Goal: Register for event/course: Sign up to attend an event or enroll in a course

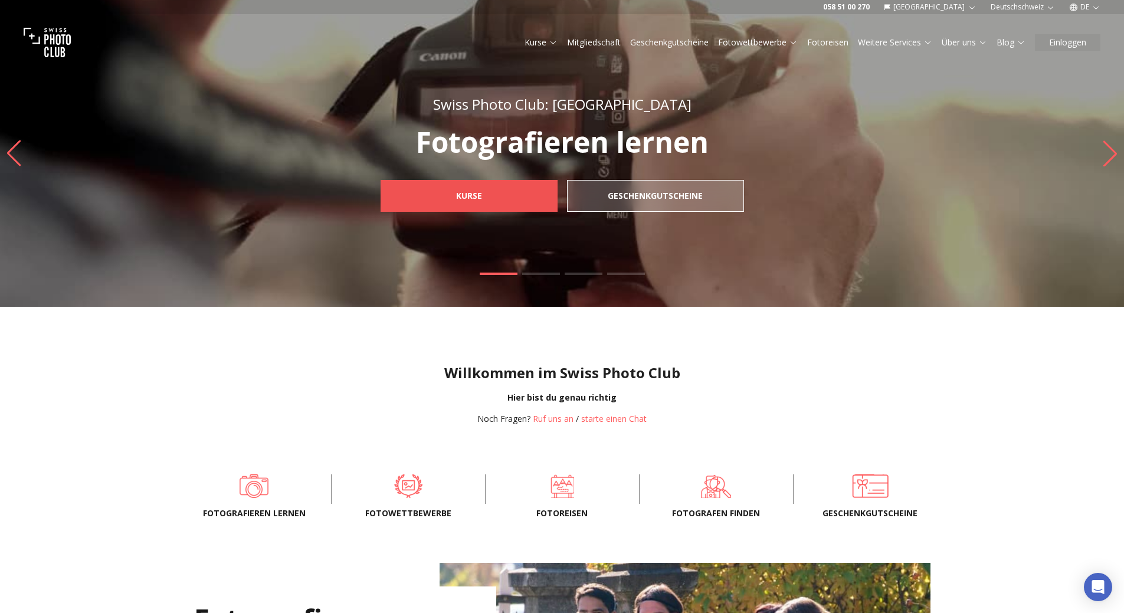
click at [480, 199] on b "Kurse" at bounding box center [469, 196] width 26 height 12
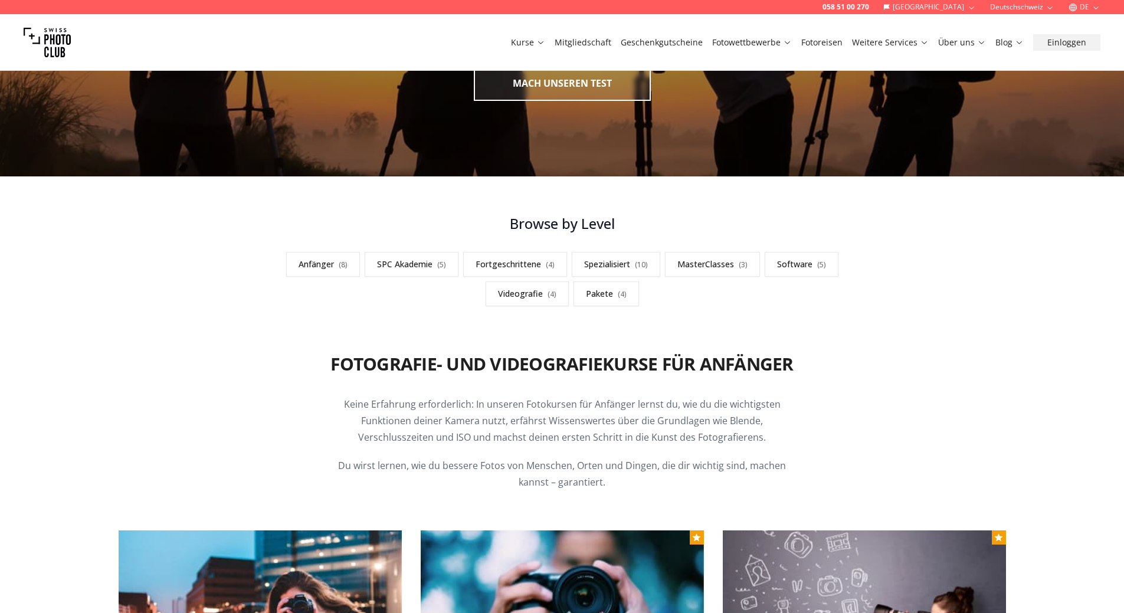
scroll to position [236, 0]
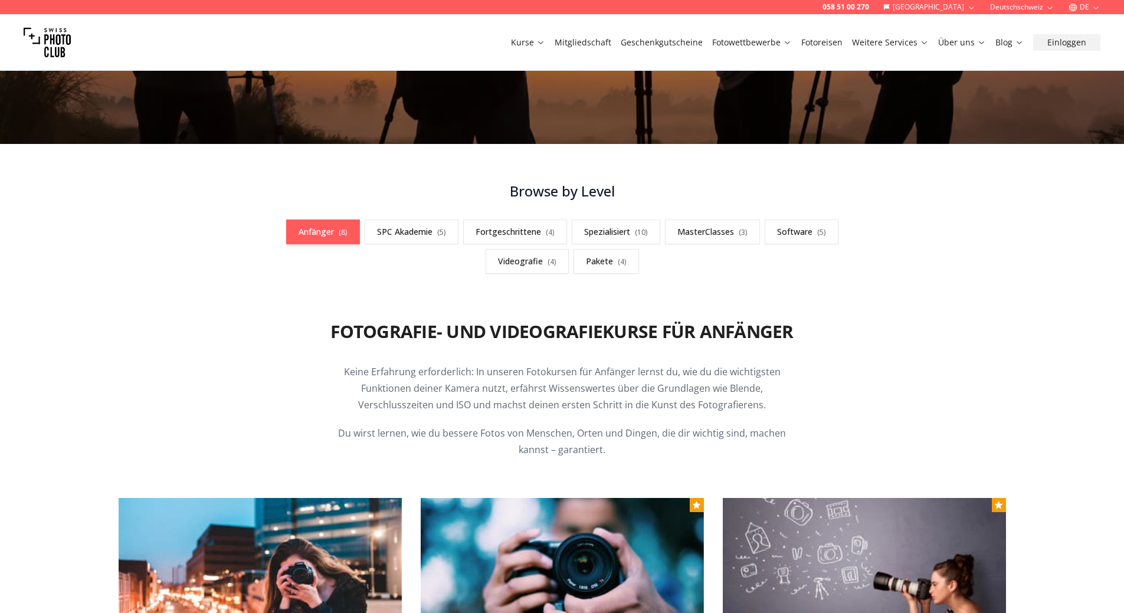
click at [315, 229] on link "Anfänger ( 8 )" at bounding box center [323, 231] width 74 height 25
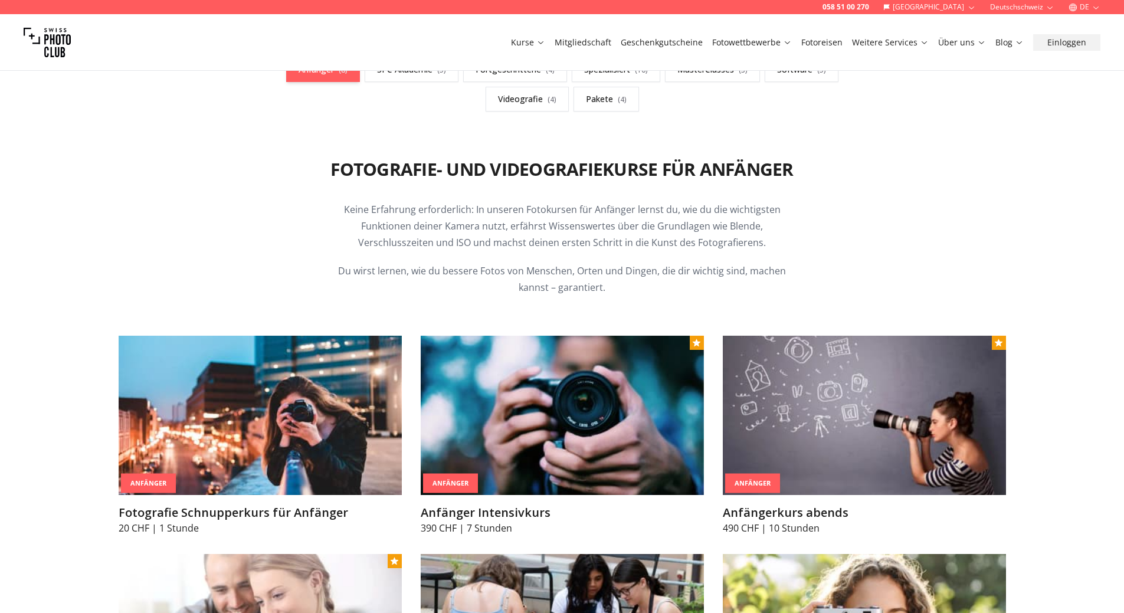
scroll to position [472, 0]
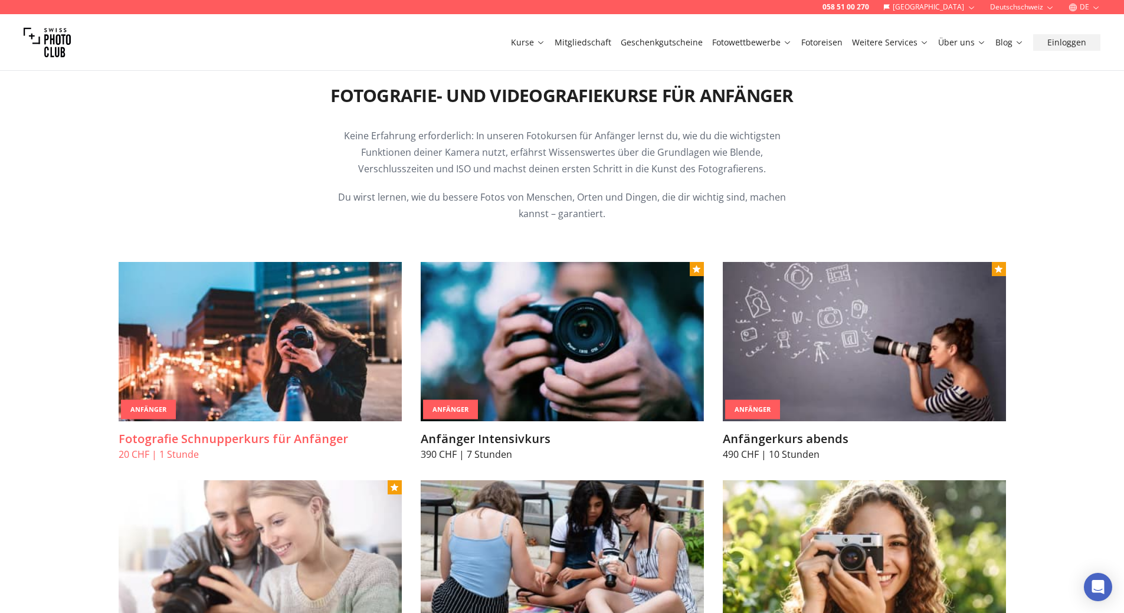
click at [196, 434] on h3 "Fotografie Schnupperkurs für Anfänger" at bounding box center [260, 439] width 283 height 17
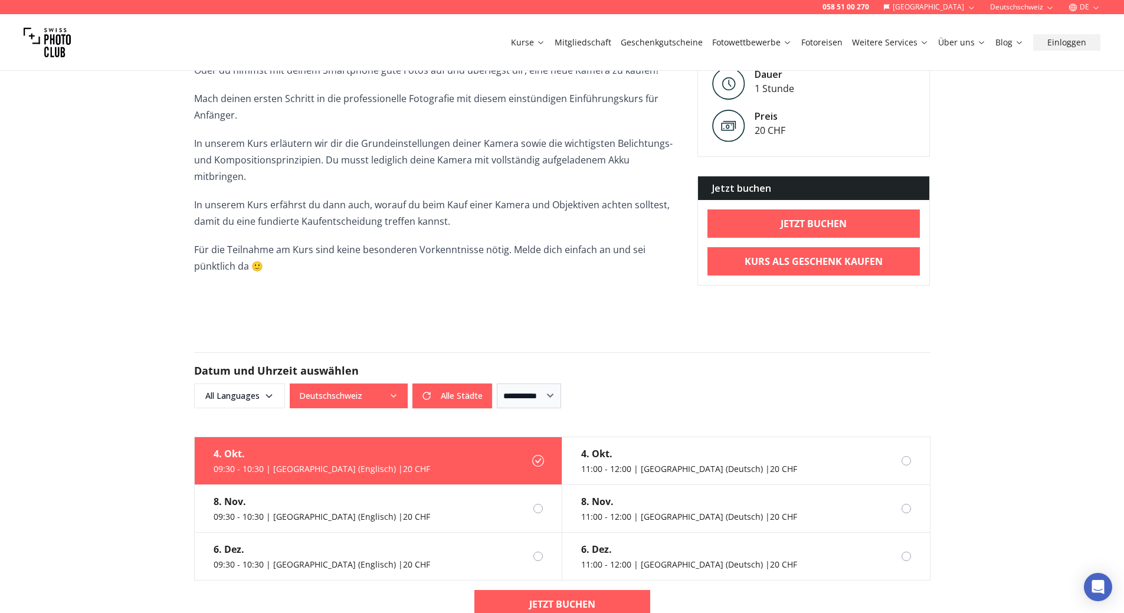
scroll to position [413, 0]
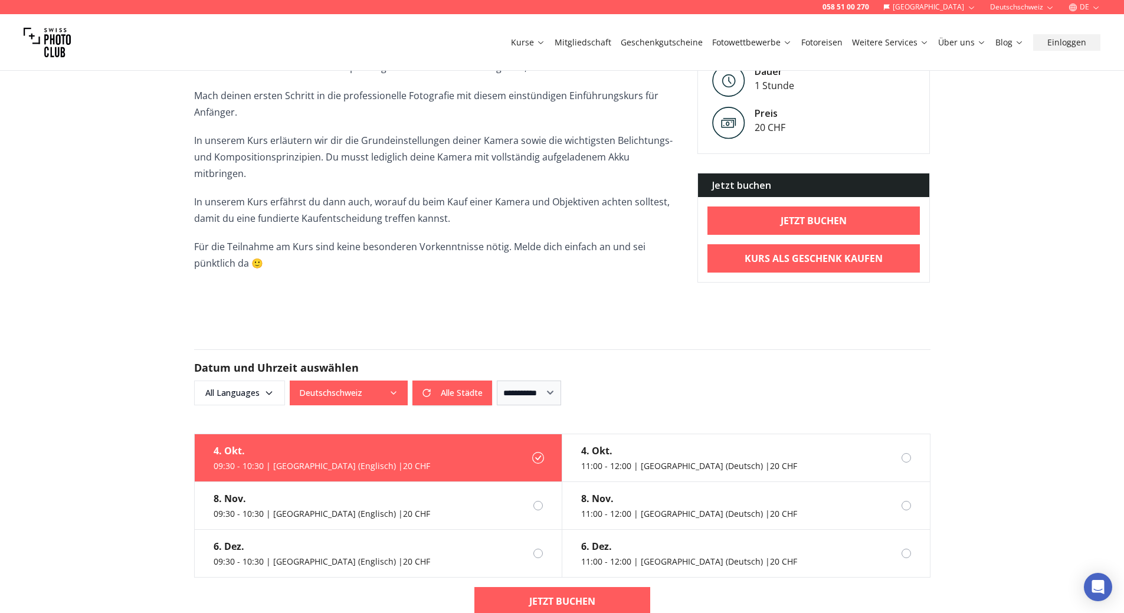
click at [397, 388] on icon "button" at bounding box center [393, 392] width 9 height 9
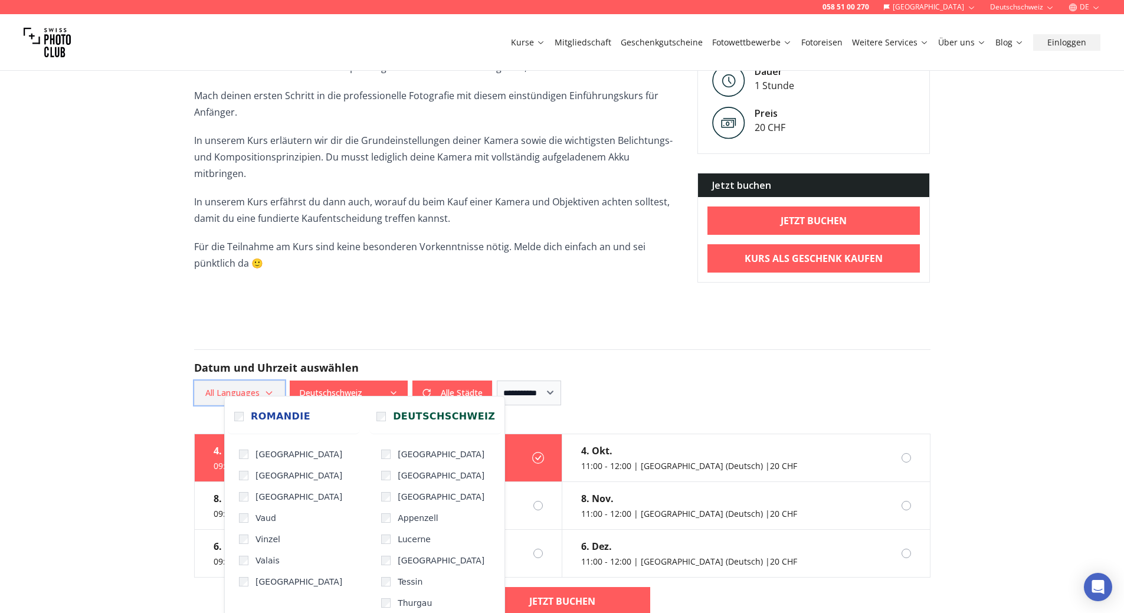
click at [265, 382] on span "All Languages" at bounding box center [239, 392] width 87 height 21
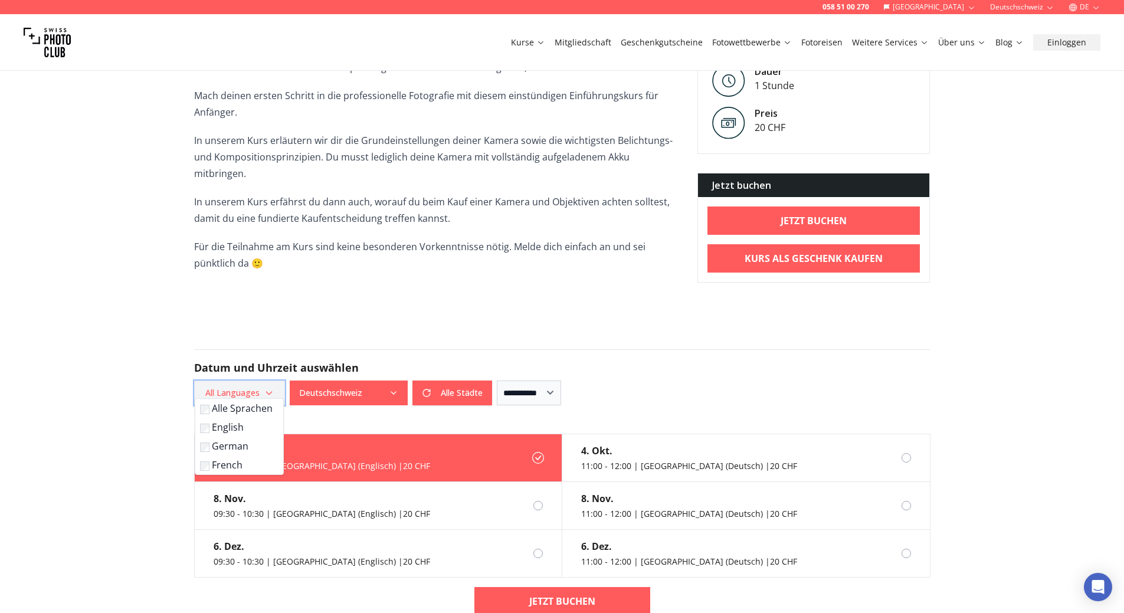
click at [265, 382] on span "All Languages" at bounding box center [239, 392] width 87 height 21
click at [221, 446] on label "German" at bounding box center [237, 446] width 74 height 14
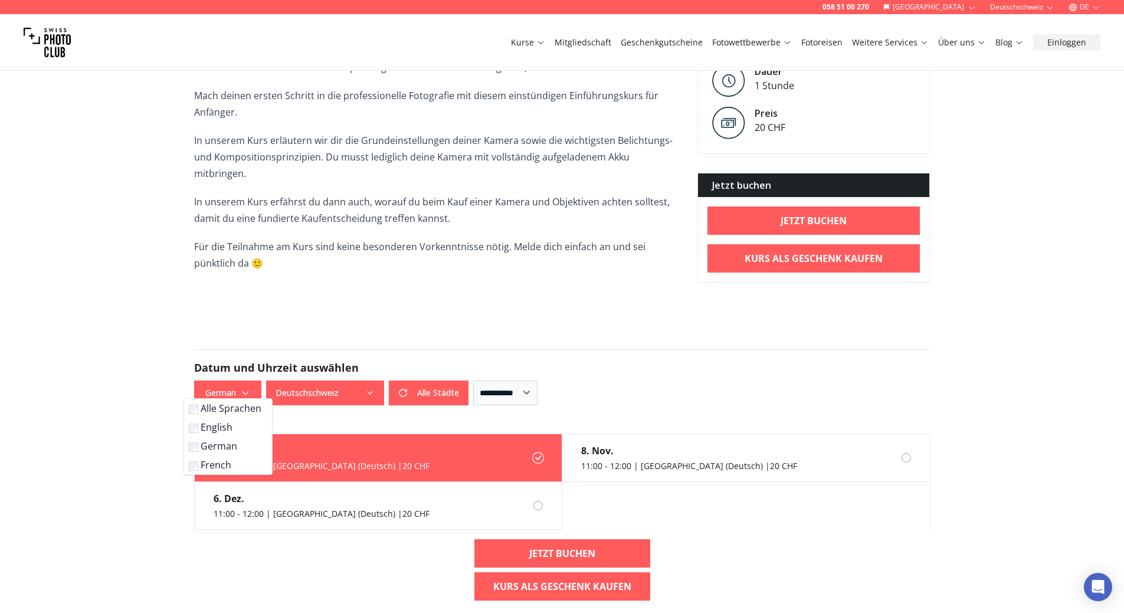
click at [139, 446] on div "058 51 00 270 Schweiz Deutschschweiz DE Kurse Mitgliedschaft Geschenkgutscheine…" at bounding box center [562, 605] width 1124 height 2037
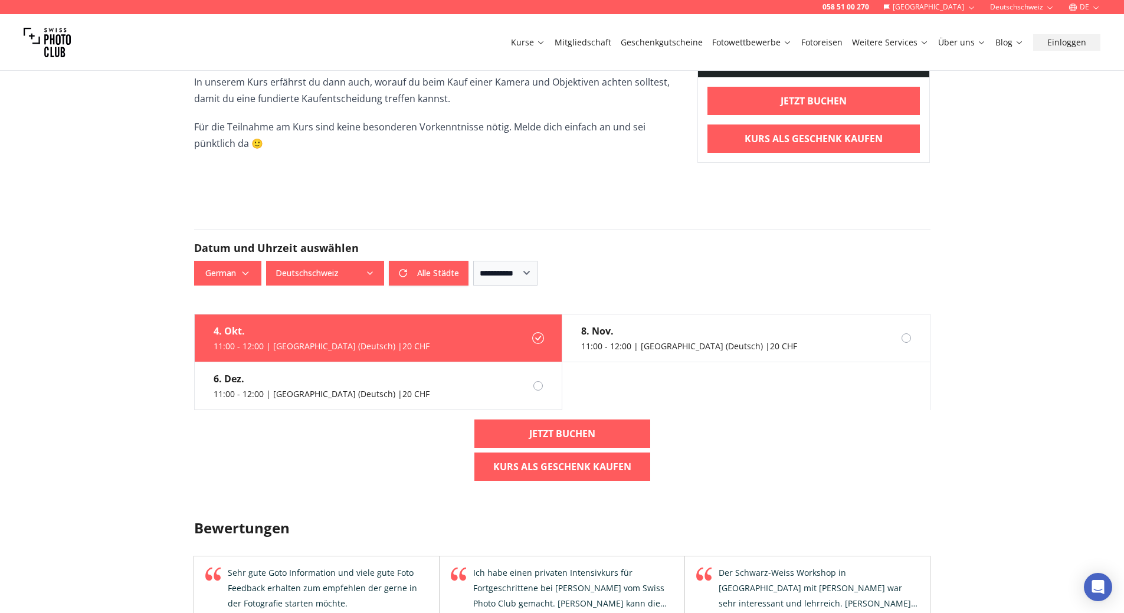
scroll to position [531, 0]
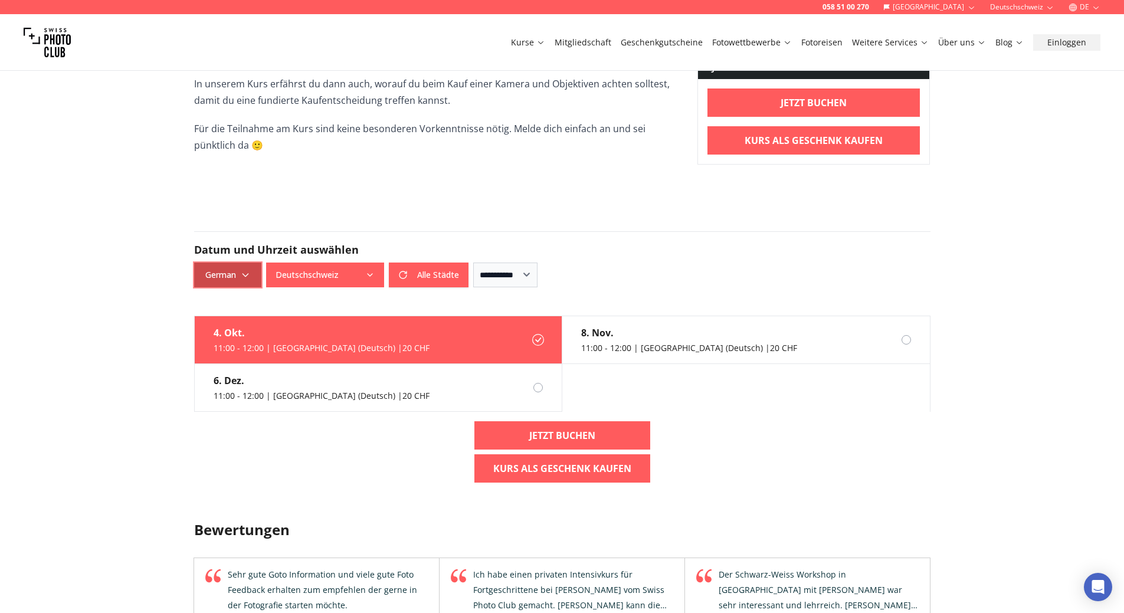
click at [245, 264] on span "German" at bounding box center [228, 274] width 64 height 21
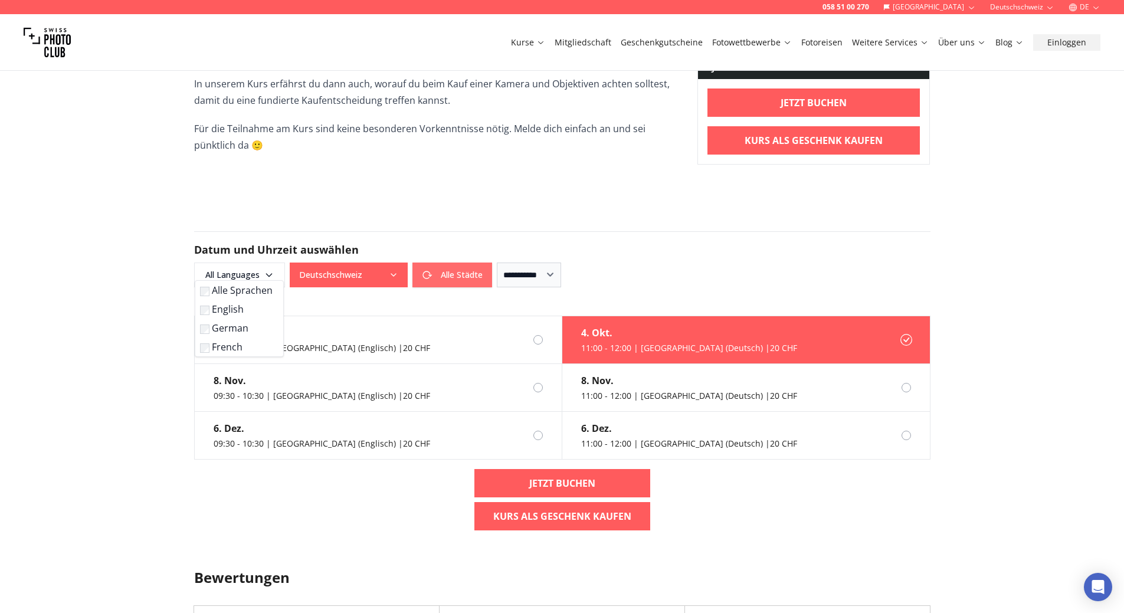
click at [455, 263] on button "Alle Städte" at bounding box center [452, 275] width 80 height 25
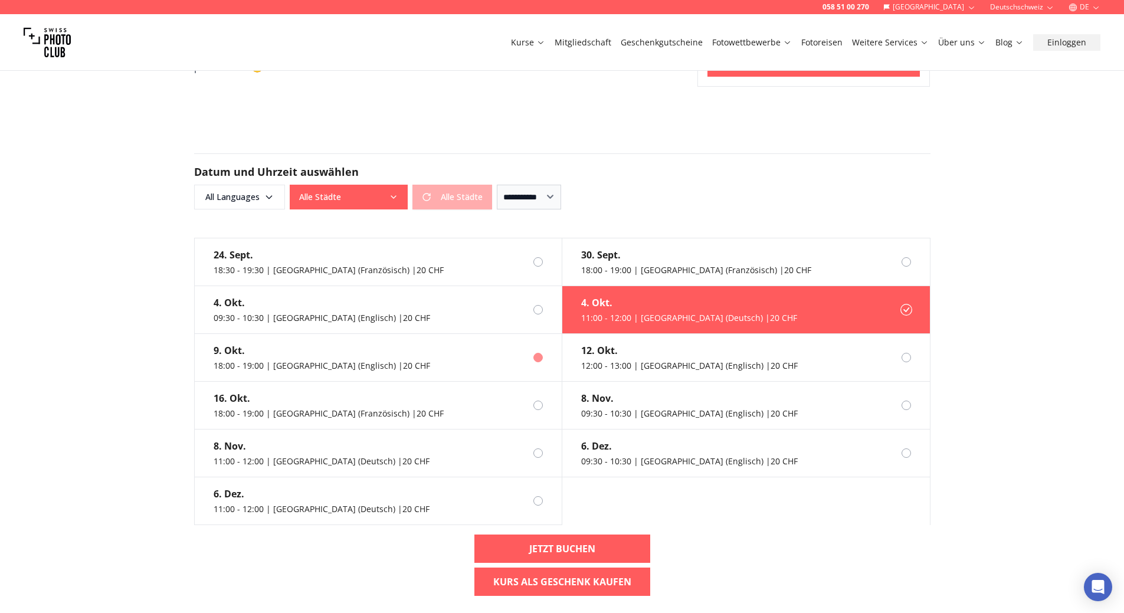
scroll to position [590, 0]
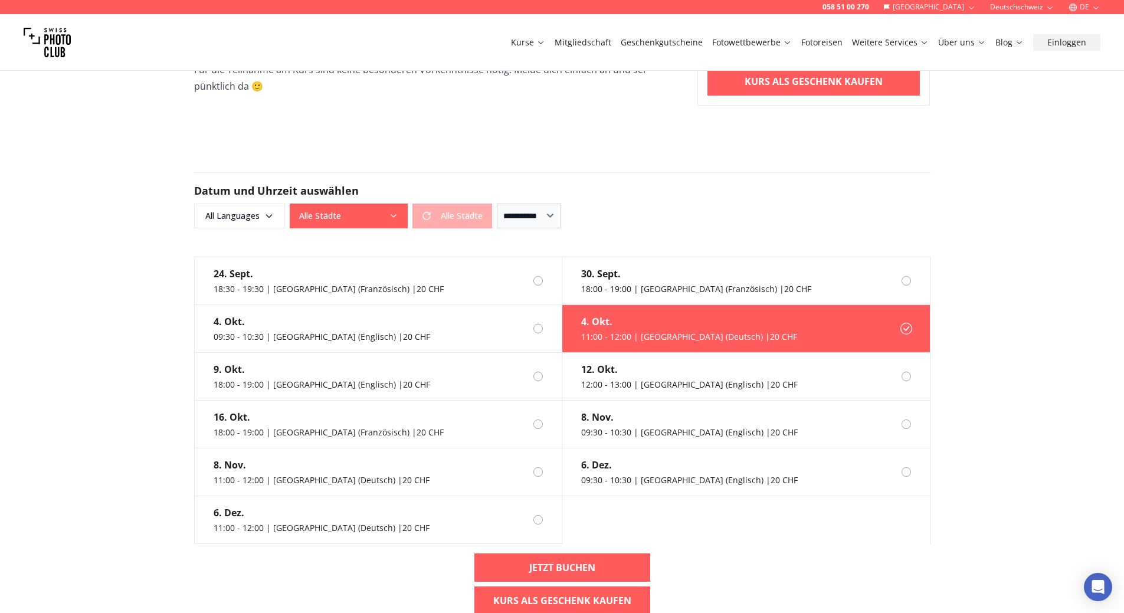
click at [396, 204] on button "Alle Städte" at bounding box center [349, 216] width 118 height 25
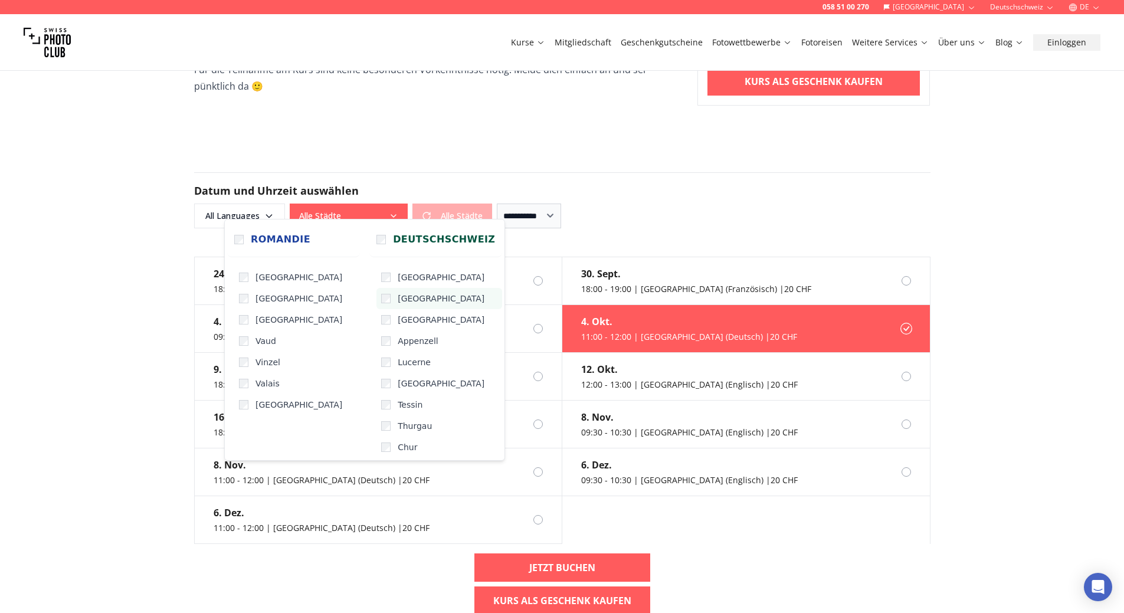
click at [398, 301] on span "[GEOGRAPHIC_DATA]" at bounding box center [441, 299] width 87 height 12
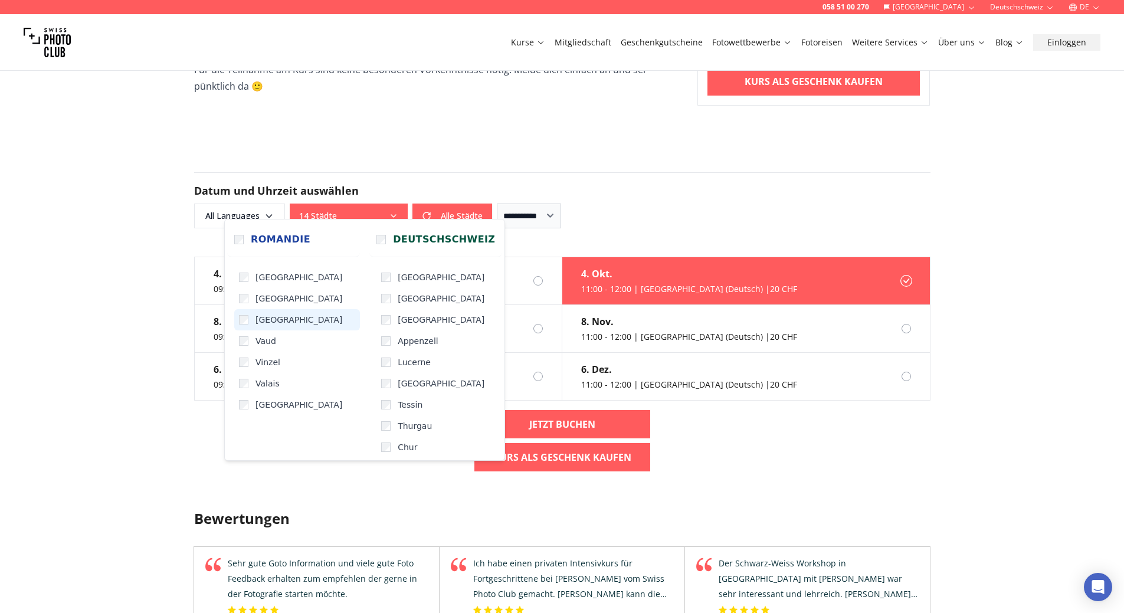
click at [242, 314] on label "[GEOGRAPHIC_DATA]" at bounding box center [297, 319] width 126 height 21
click at [243, 347] on label "Vaud" at bounding box center [297, 340] width 126 height 21
click at [242, 397] on label "[GEOGRAPHIC_DATA]" at bounding box center [297, 404] width 126 height 21
click at [376, 433] on label "Thurgau" at bounding box center [439, 425] width 126 height 21
click at [376, 411] on label "Tessin" at bounding box center [439, 404] width 126 height 21
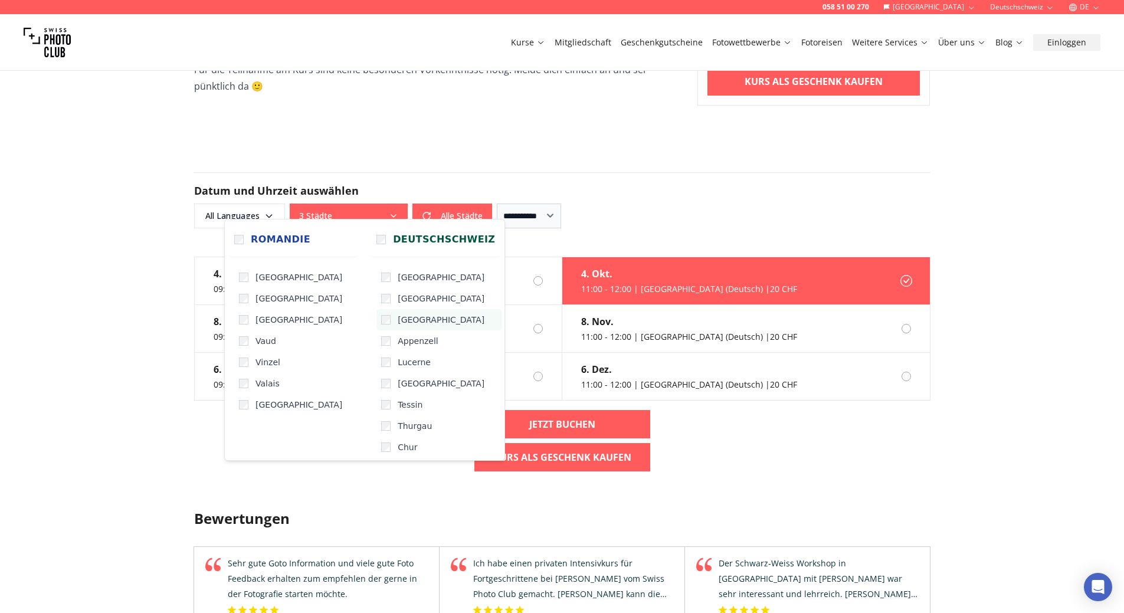
click at [376, 324] on label "[GEOGRAPHIC_DATA]" at bounding box center [439, 319] width 126 height 21
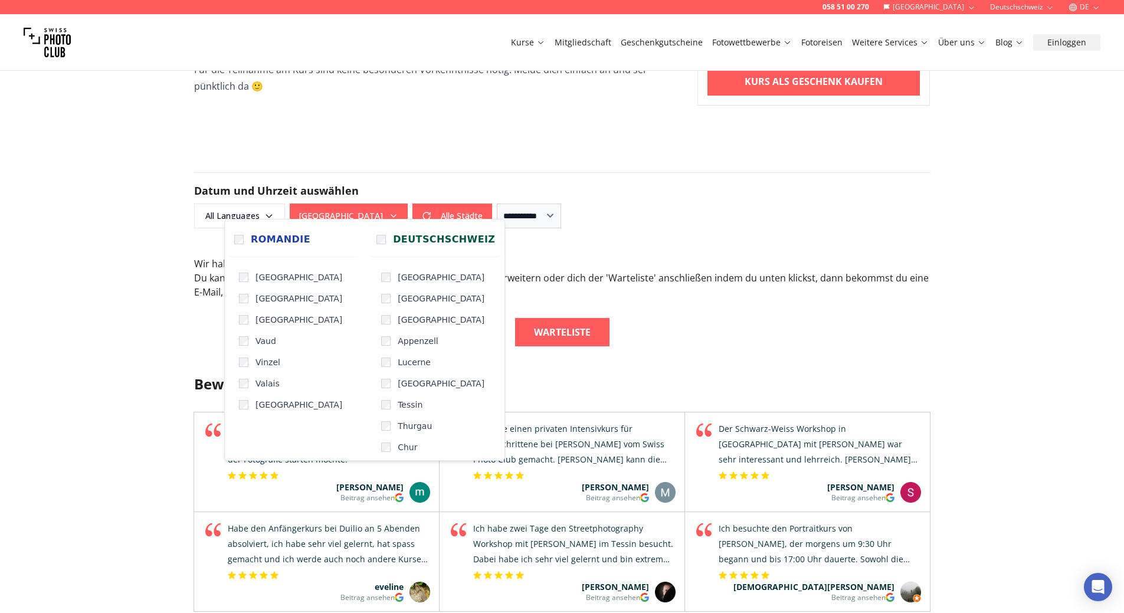
click at [533, 349] on div "Bewertungen Schweizer Qualität in Sachen Fotografie Schulung Swiss Photo Club i…" at bounding box center [562, 596] width 755 height 501
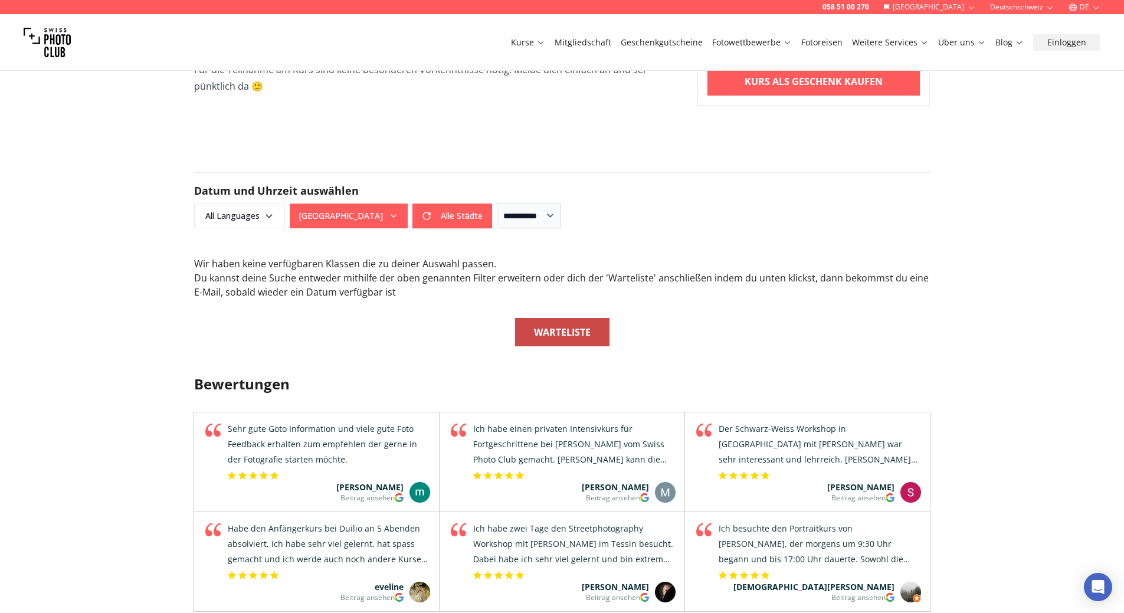
click at [554, 325] on b "Warteliste" at bounding box center [562, 332] width 57 height 14
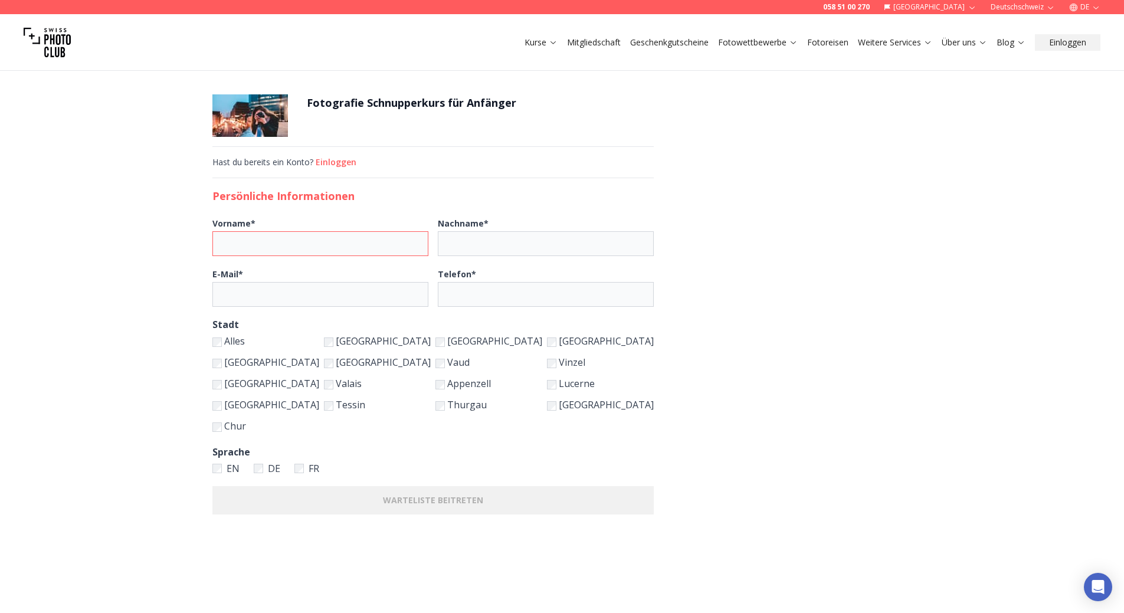
click at [349, 245] on input "Vorname *" at bounding box center [320, 243] width 216 height 25
type input "*******"
type input "*********"
type input "**********"
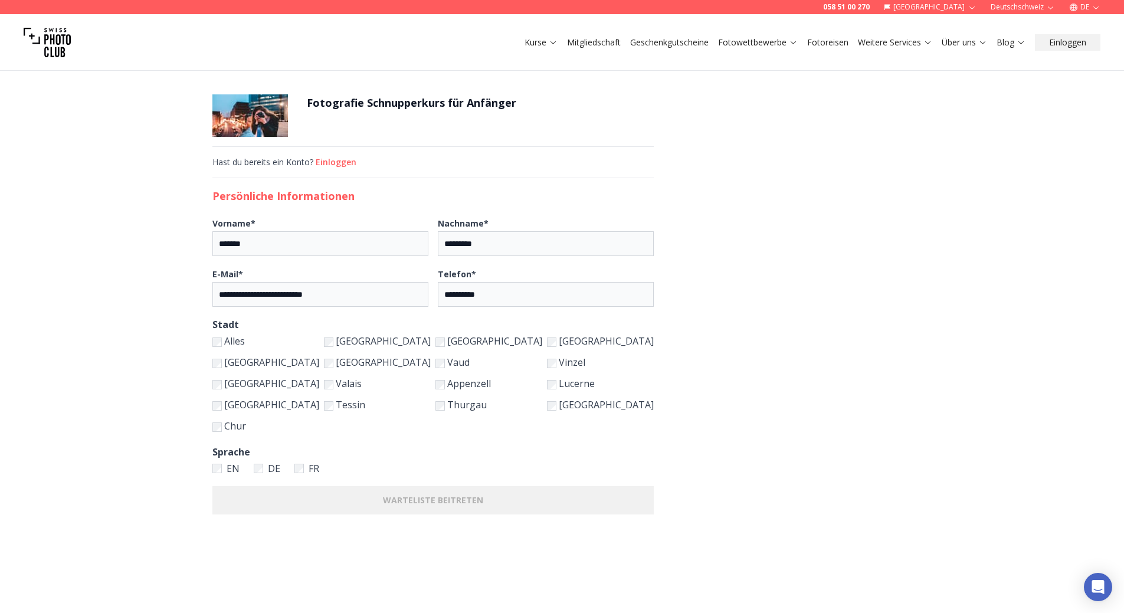
click at [316, 379] on div "**********" at bounding box center [433, 363] width 517 height 613
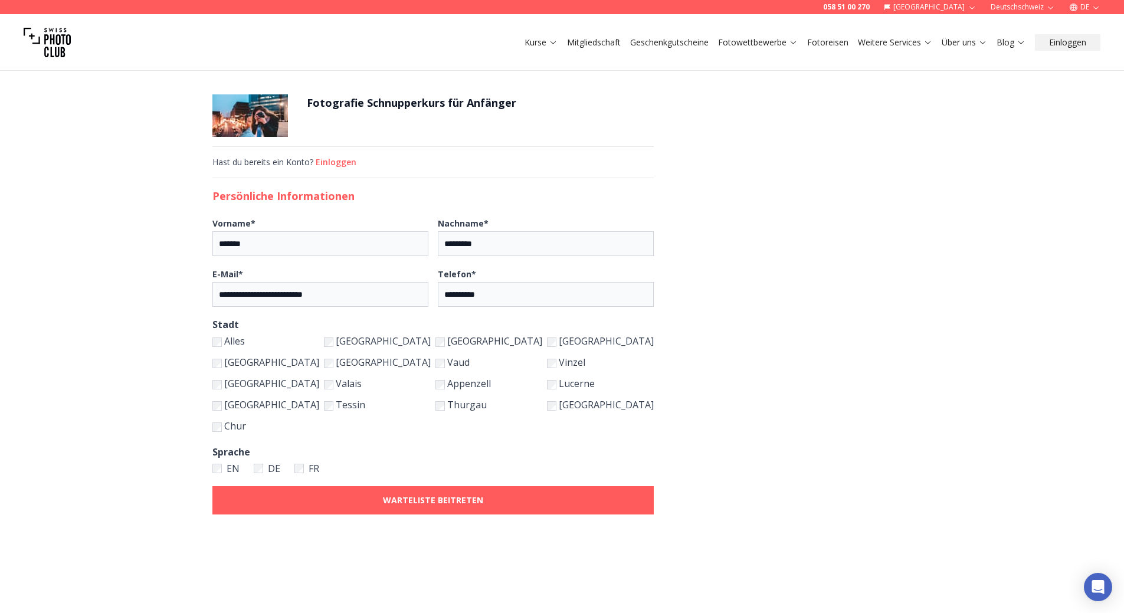
click at [545, 383] on fieldset "Alles [GEOGRAPHIC_DATA] [GEOGRAPHIC_DATA] [GEOGRAPHIC_DATA] [GEOGRAPHIC_DATA] […" at bounding box center [432, 383] width 441 height 101
click at [463, 499] on b "WARTELISTE BEITRETEN" at bounding box center [433, 500] width 100 height 12
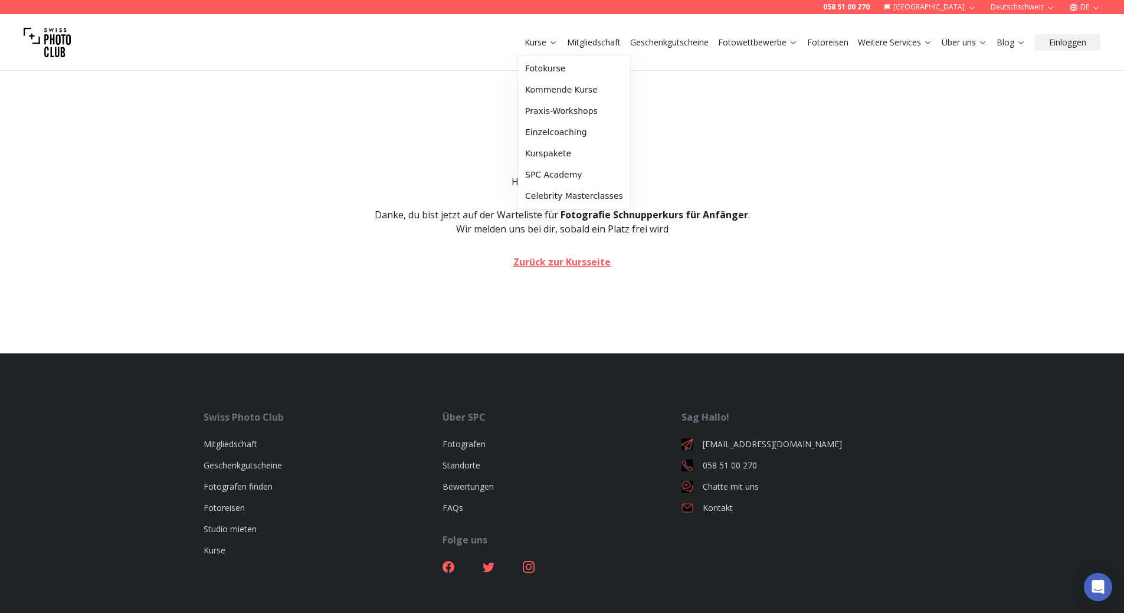
click at [531, 48] on button "Kurse" at bounding box center [541, 42] width 42 height 17
click at [551, 138] on link "Einzelcoaching" at bounding box center [573, 132] width 107 height 21
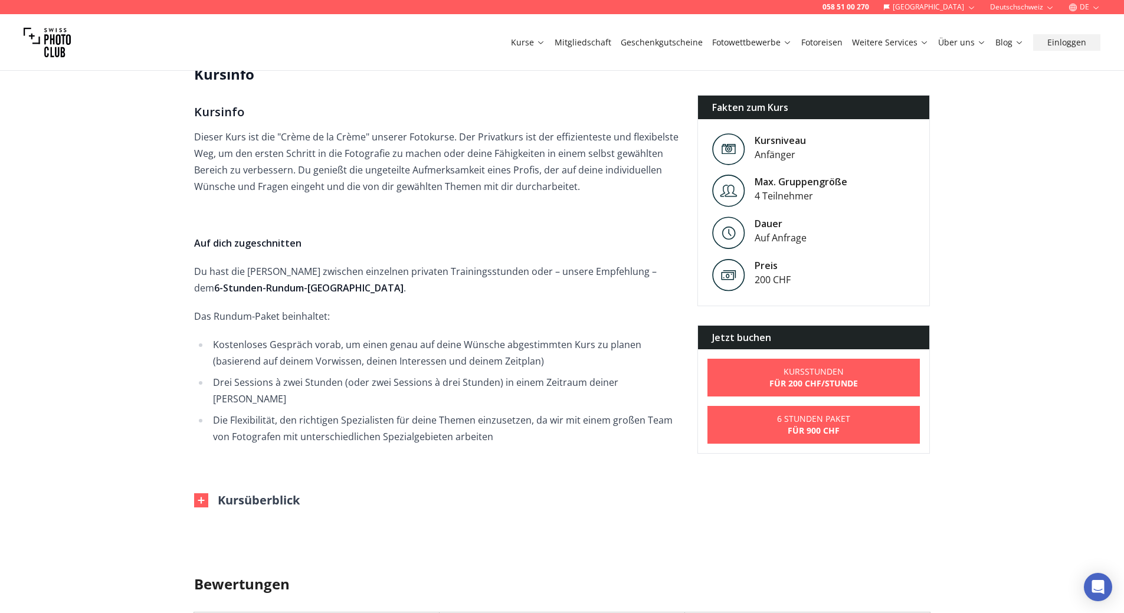
scroll to position [354, 0]
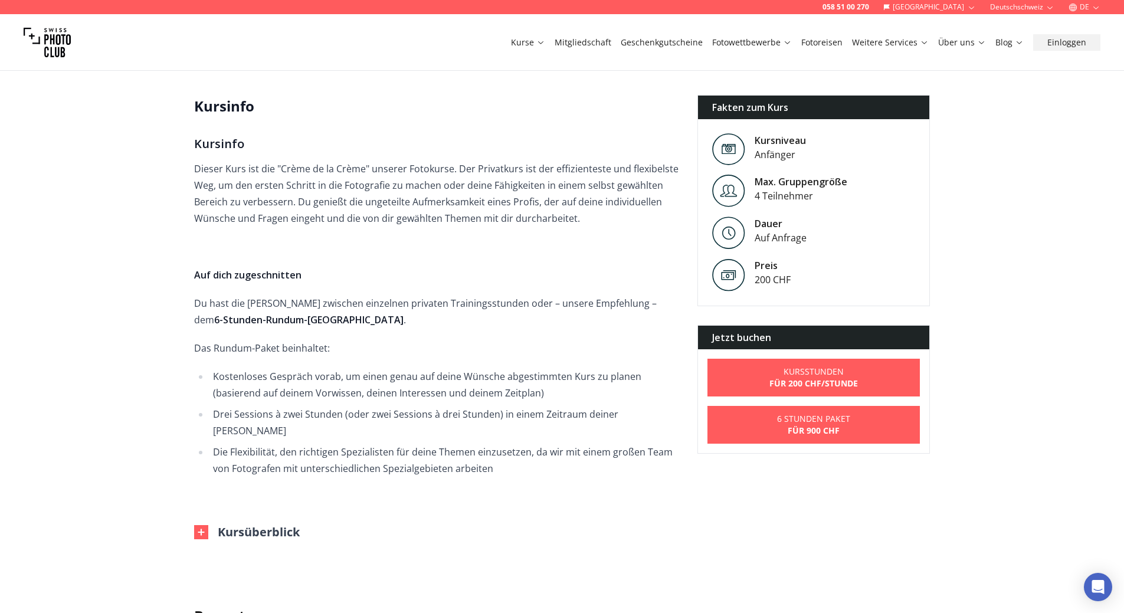
click at [790, 192] on div "4 Teilnehmer" at bounding box center [801, 196] width 93 height 14
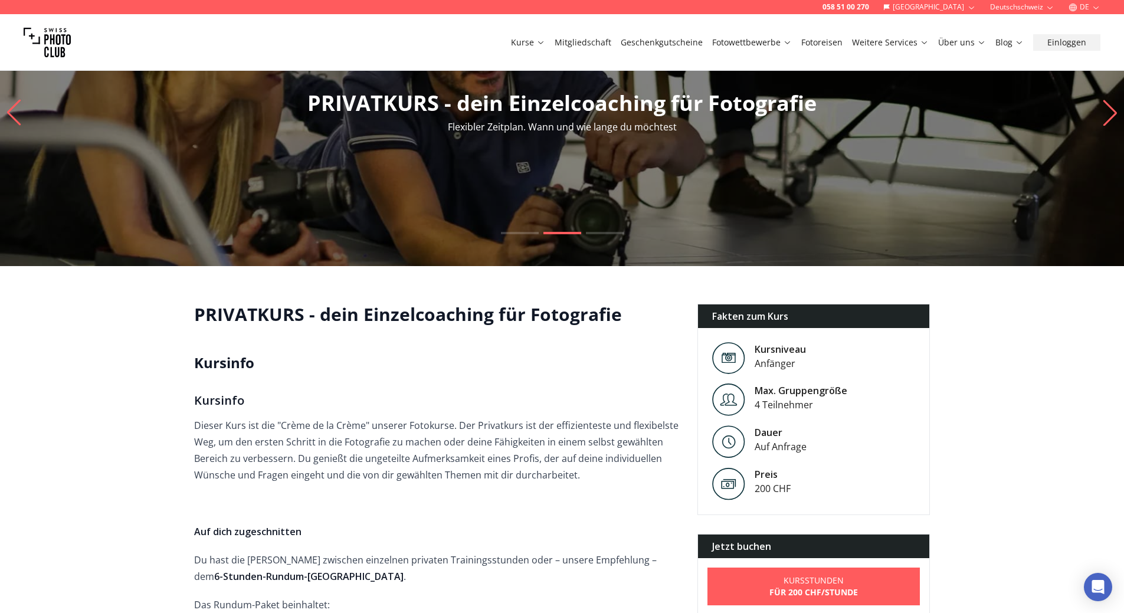
scroll to position [295, 0]
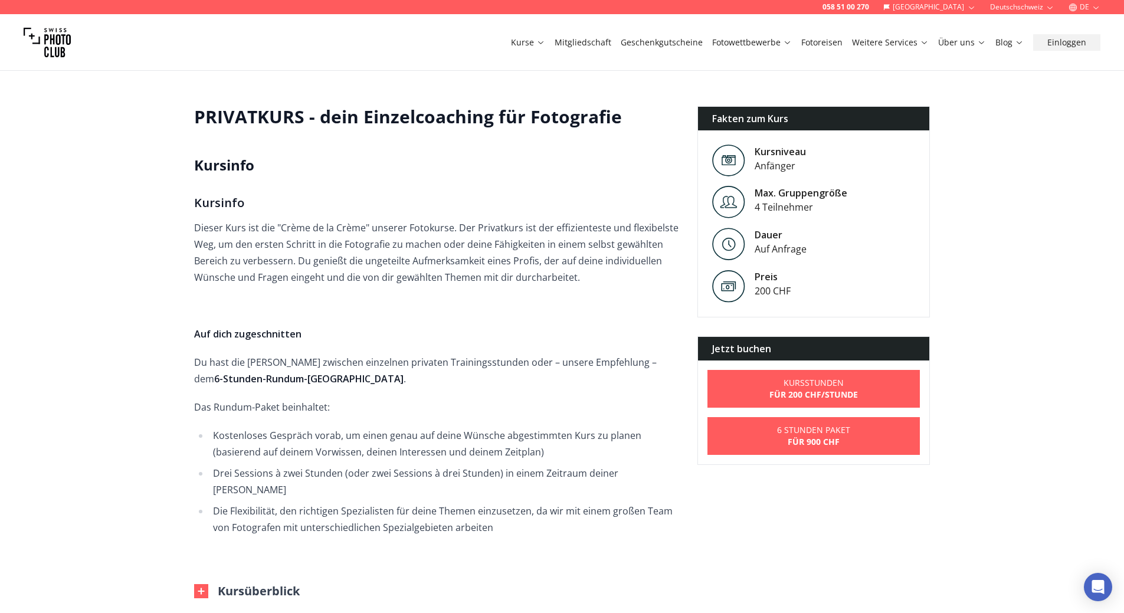
click at [814, 355] on div "Jetzt buchen" at bounding box center [814, 349] width 232 height 24
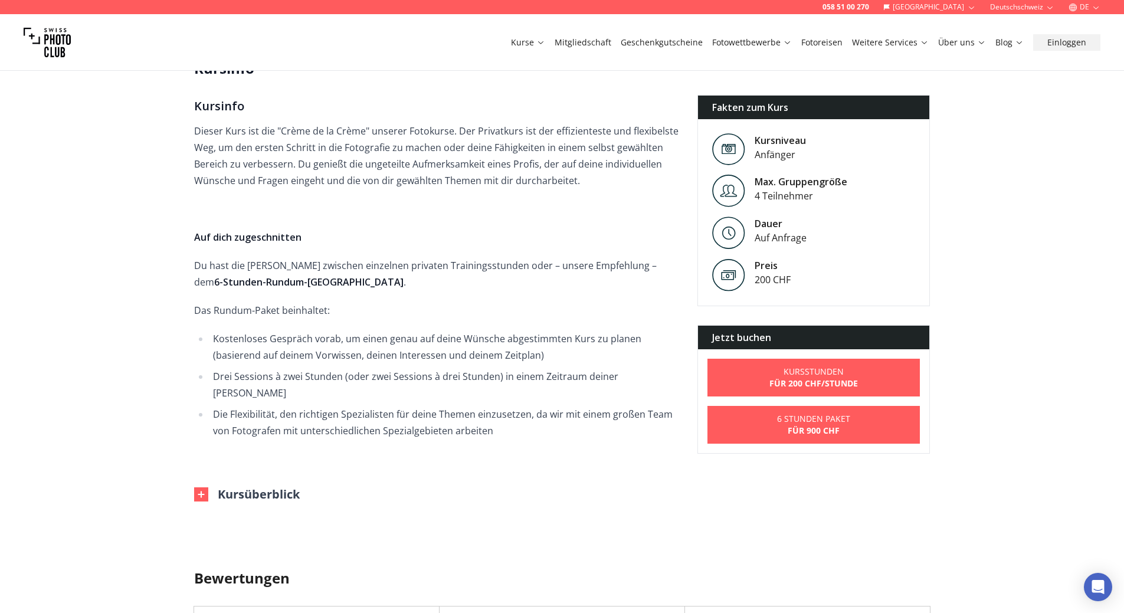
scroll to position [531, 0]
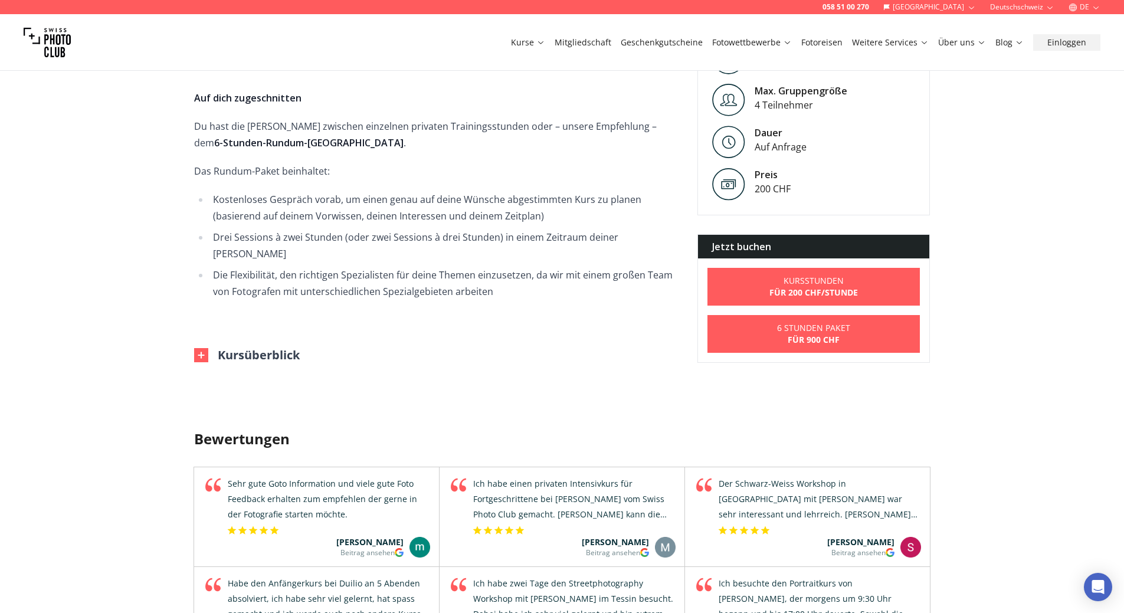
click at [198, 348] on img at bounding box center [201, 355] width 14 height 14
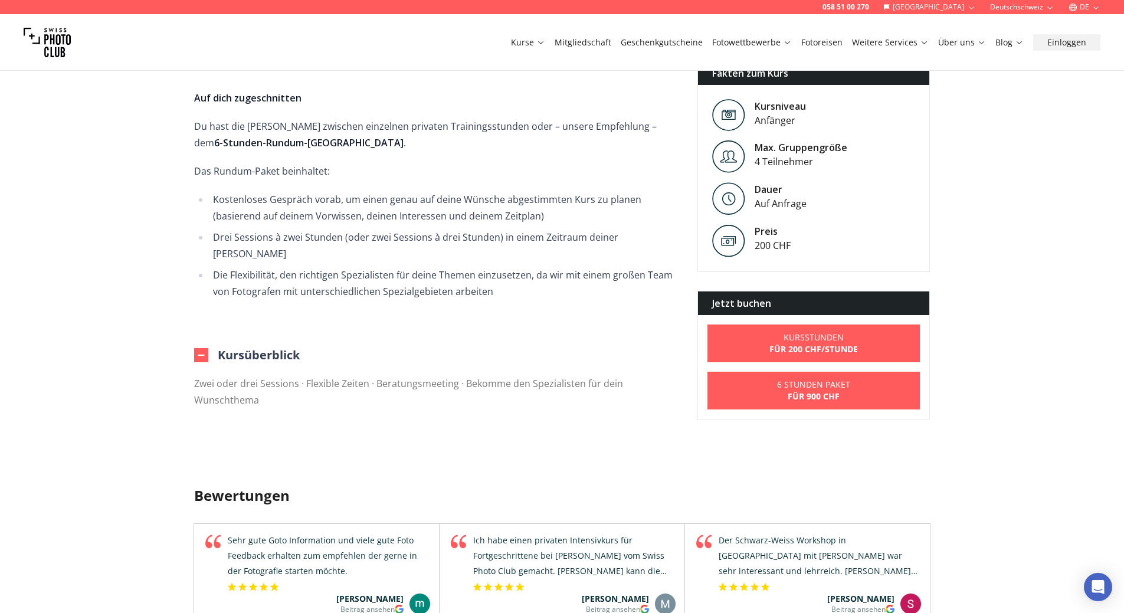
click at [782, 292] on div "Jetzt buchen" at bounding box center [814, 304] width 232 height 24
click at [778, 292] on div "Jetzt buchen" at bounding box center [814, 304] width 232 height 24
click at [746, 292] on div "Jetzt buchen" at bounding box center [814, 304] width 232 height 24
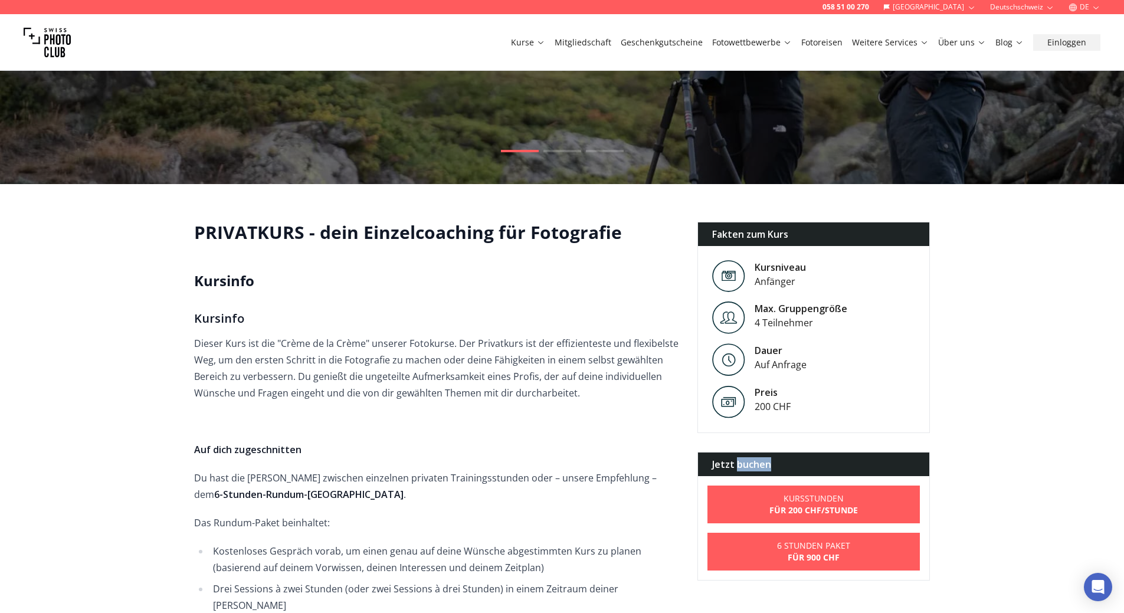
scroll to position [177, 0]
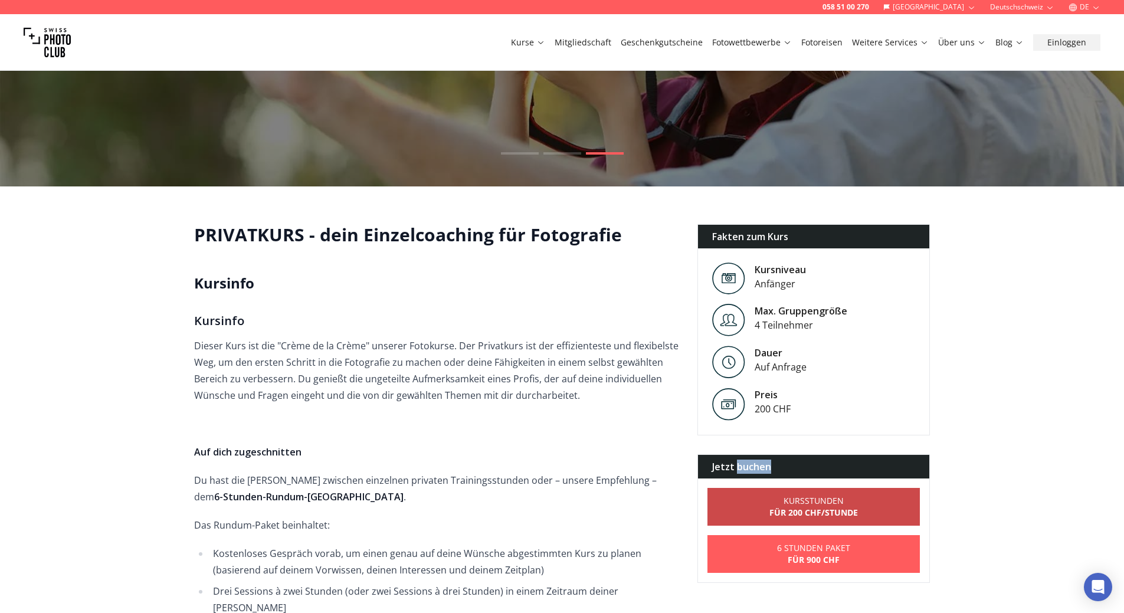
click at [841, 500] on div "Kursstunden" at bounding box center [813, 501] width 88 height 12
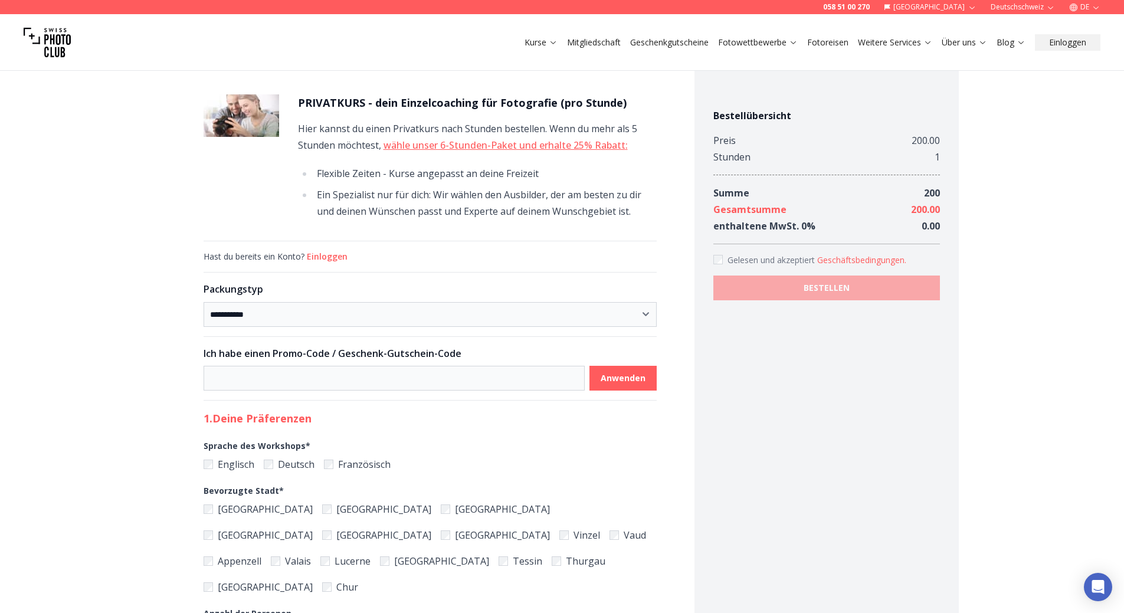
click at [313, 527] on label "[GEOGRAPHIC_DATA]" at bounding box center [258, 535] width 109 height 17
click at [536, 42] on link "Kurse" at bounding box center [540, 43] width 33 height 12
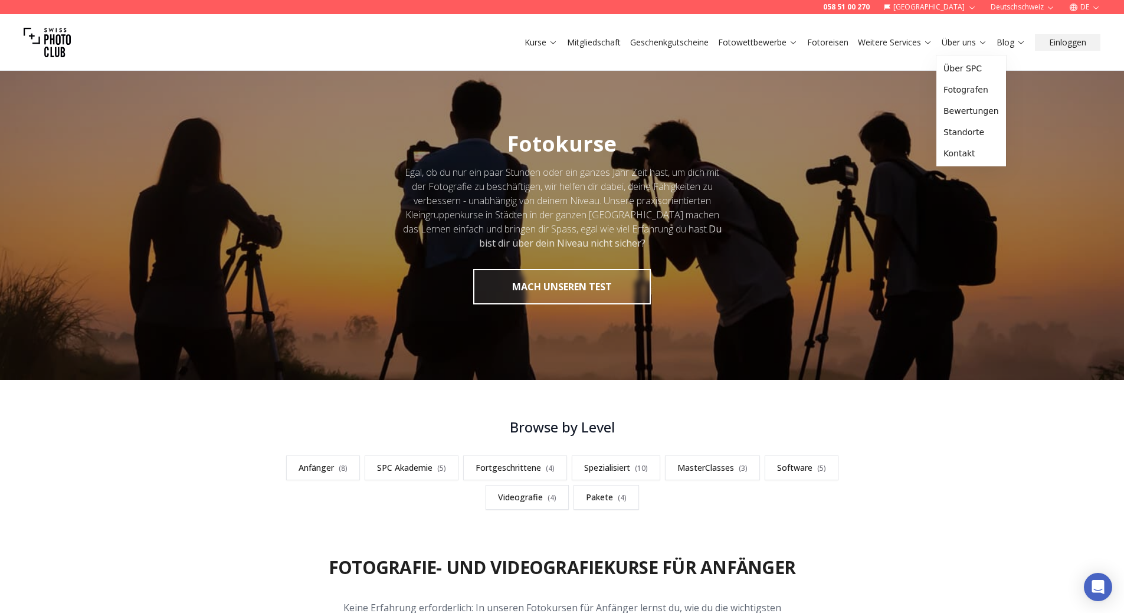
click at [964, 43] on link "Über uns" at bounding box center [964, 43] width 45 height 12
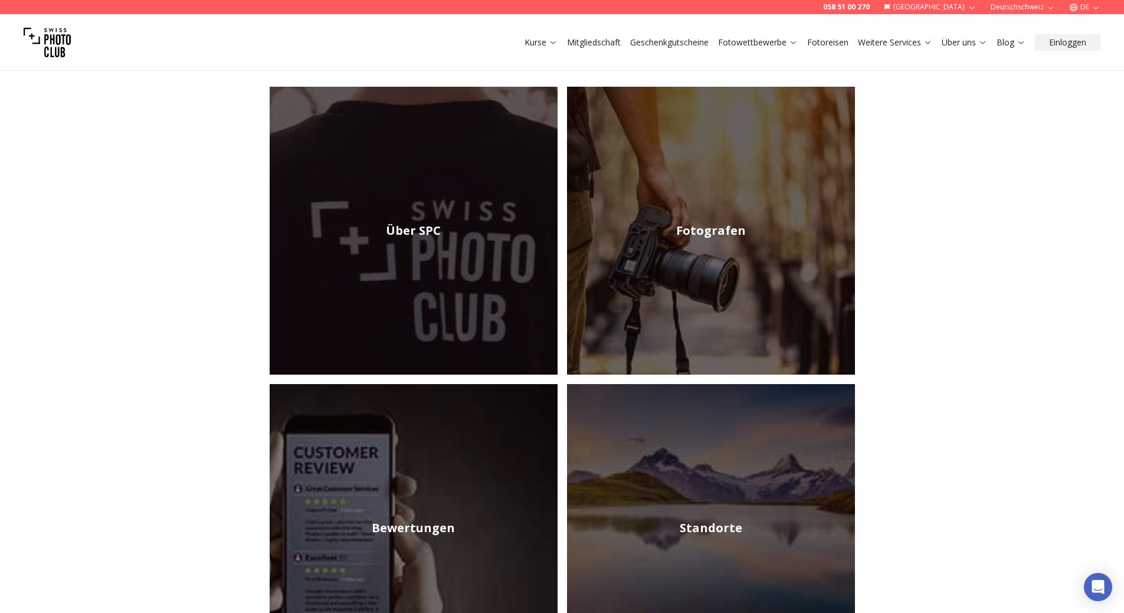
scroll to position [177, 0]
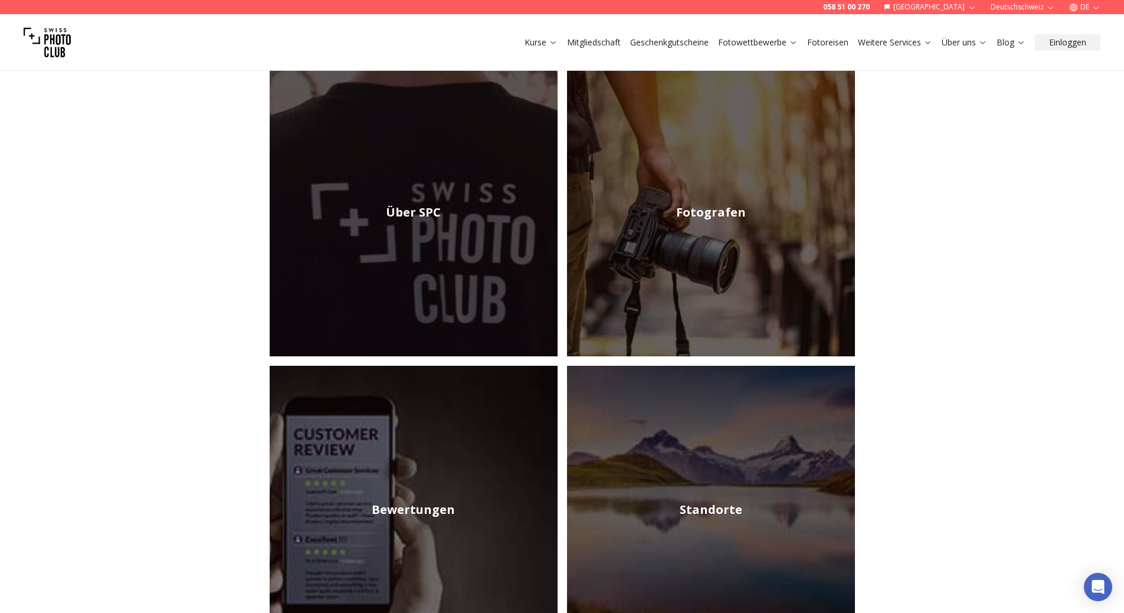
click at [634, 232] on img at bounding box center [711, 212] width 288 height 288
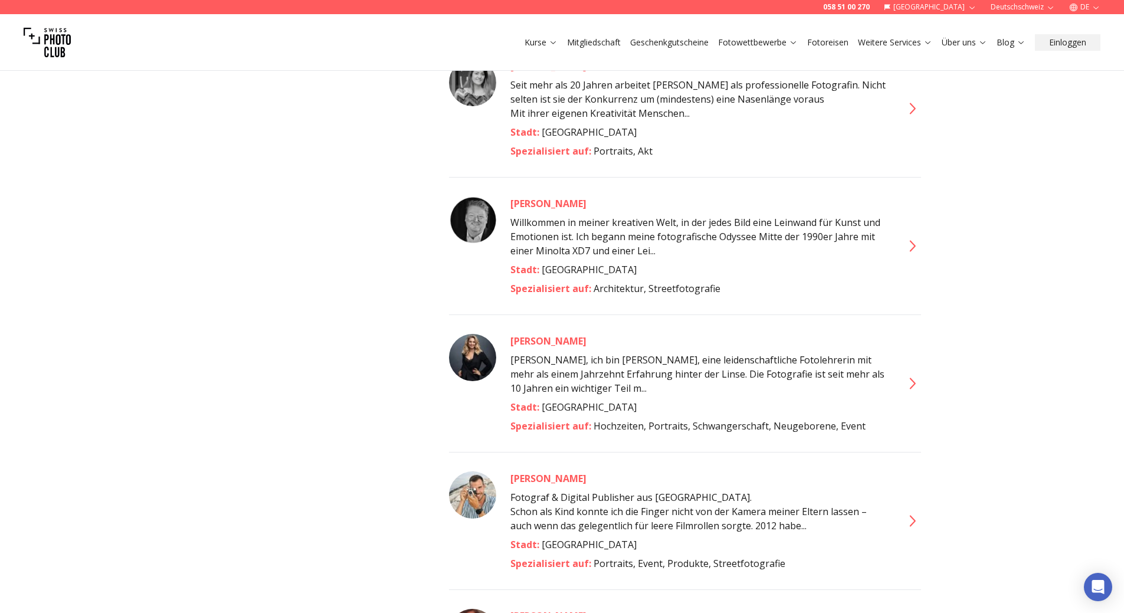
scroll to position [5841, 0]
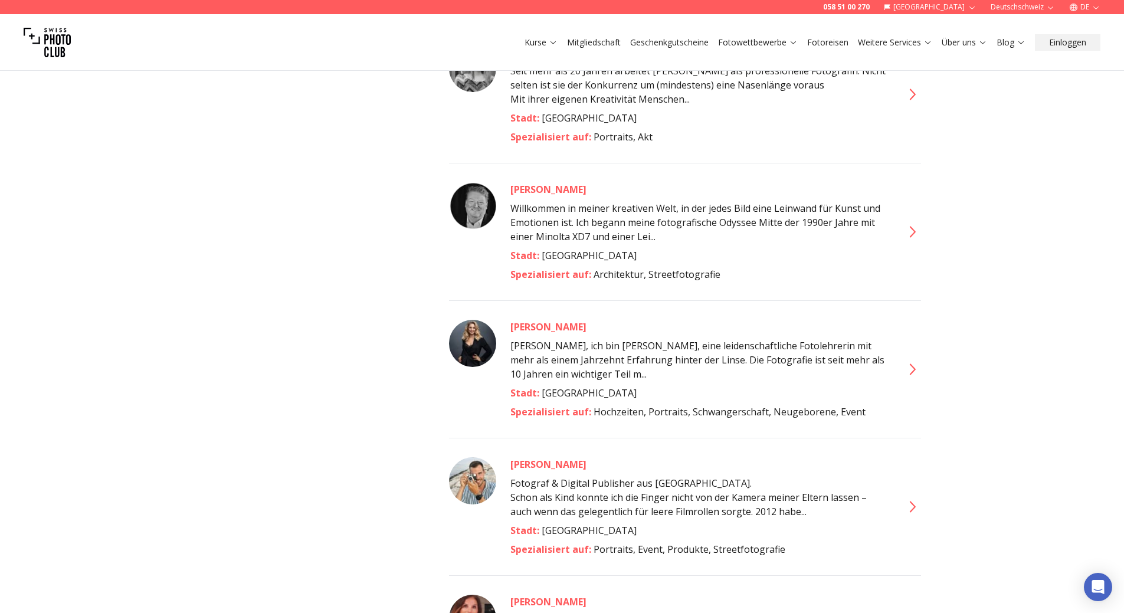
click at [477, 457] on img at bounding box center [472, 480] width 47 height 47
click at [523, 457] on div "[PERSON_NAME]" at bounding box center [699, 464] width 378 height 14
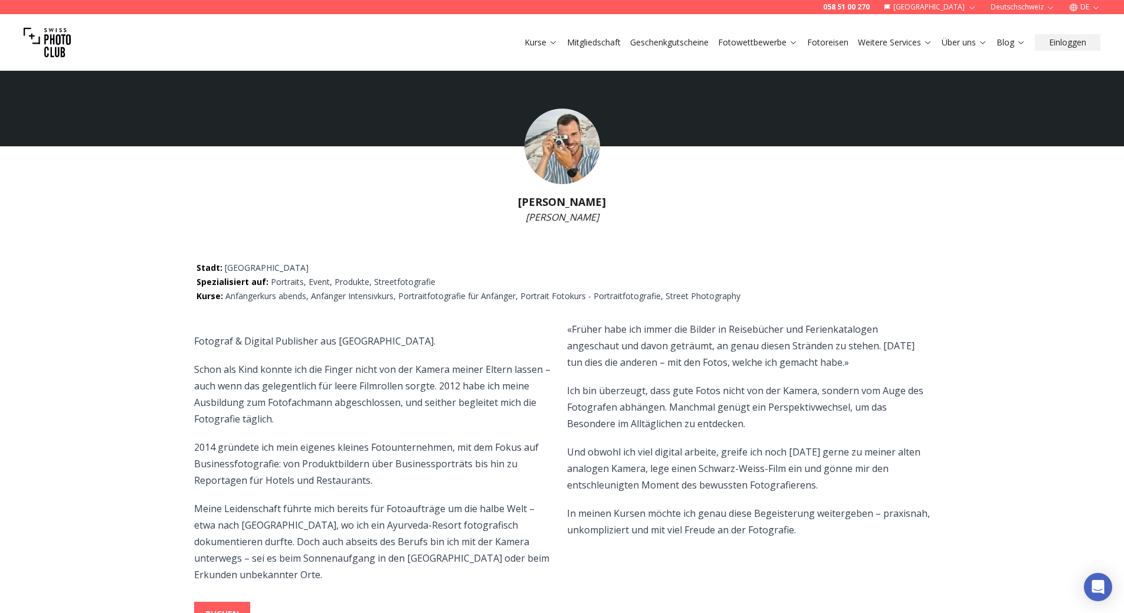
click at [562, 131] on img at bounding box center [562, 147] width 76 height 76
click at [563, 168] on img at bounding box center [562, 147] width 76 height 76
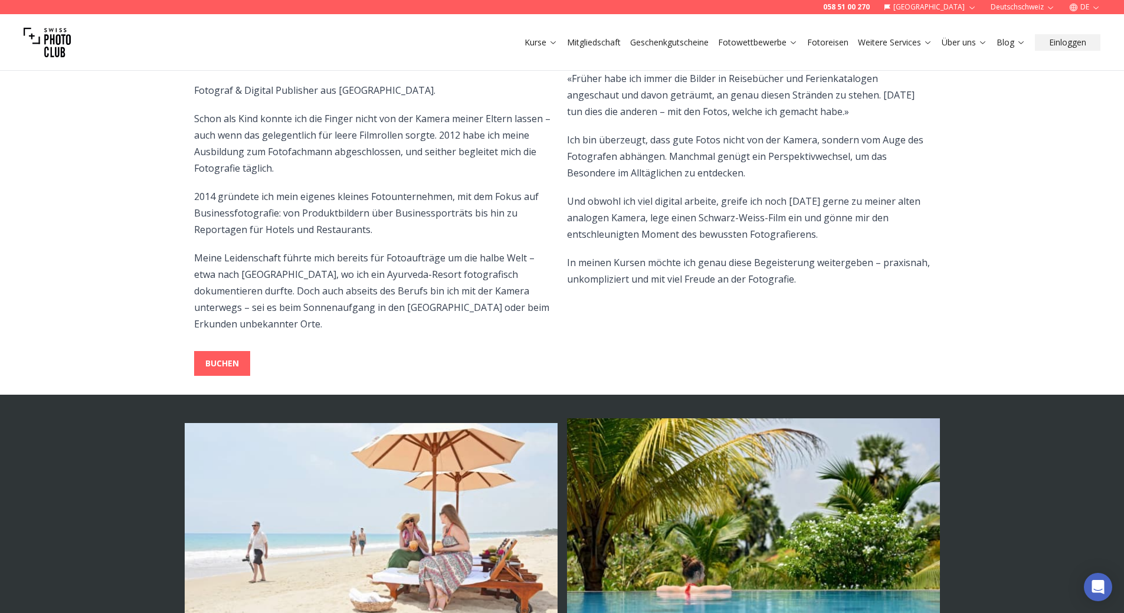
scroll to position [177, 0]
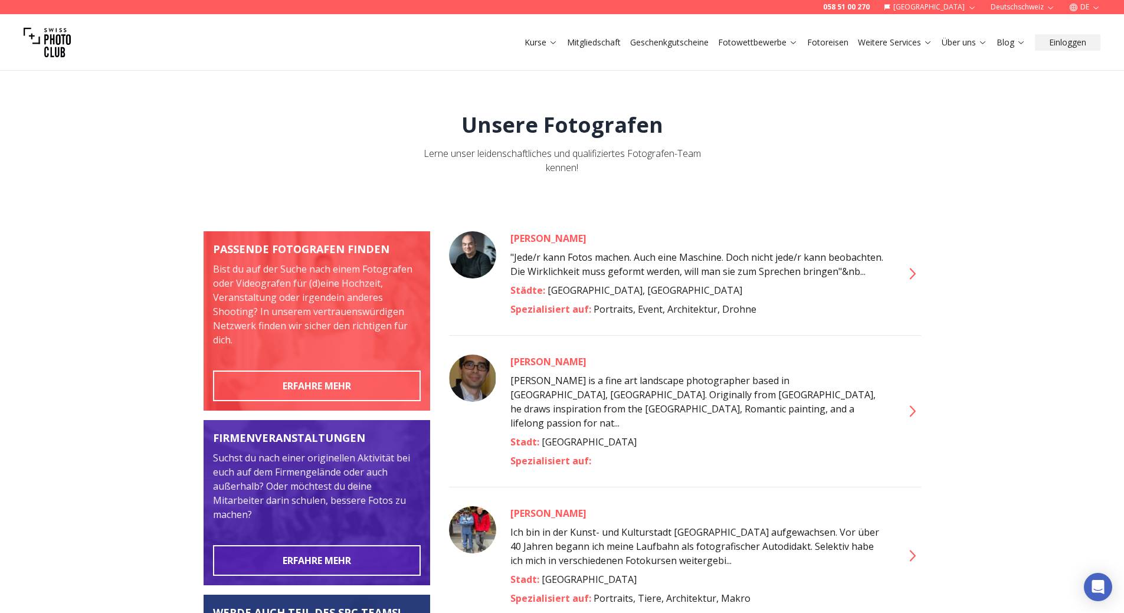
scroll to position [236, 0]
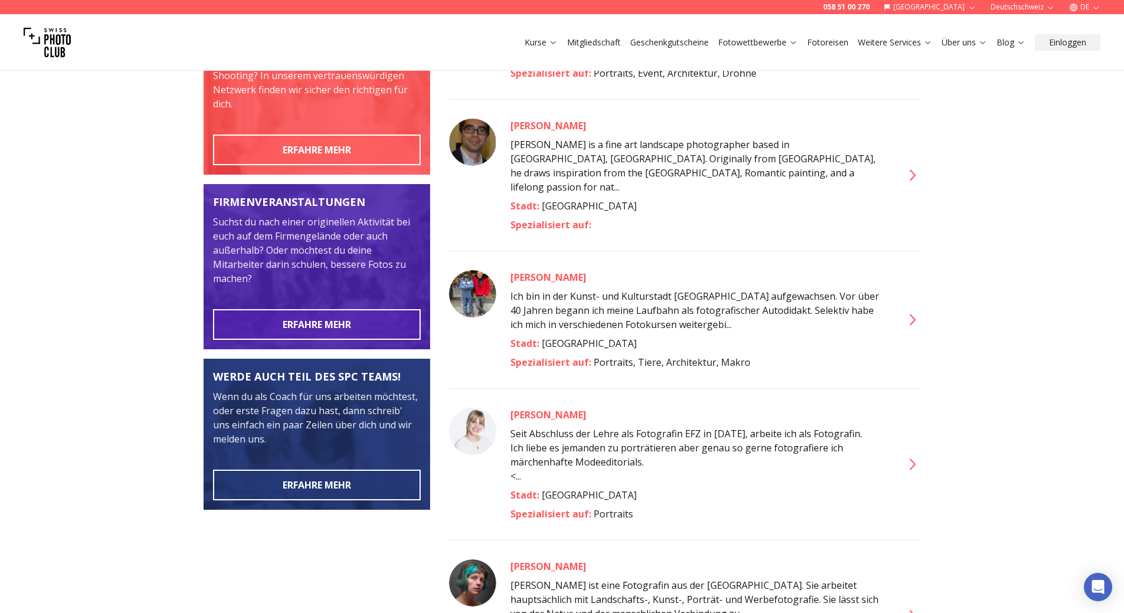
click at [524, 123] on div "[PERSON_NAME]" at bounding box center [699, 126] width 378 height 14
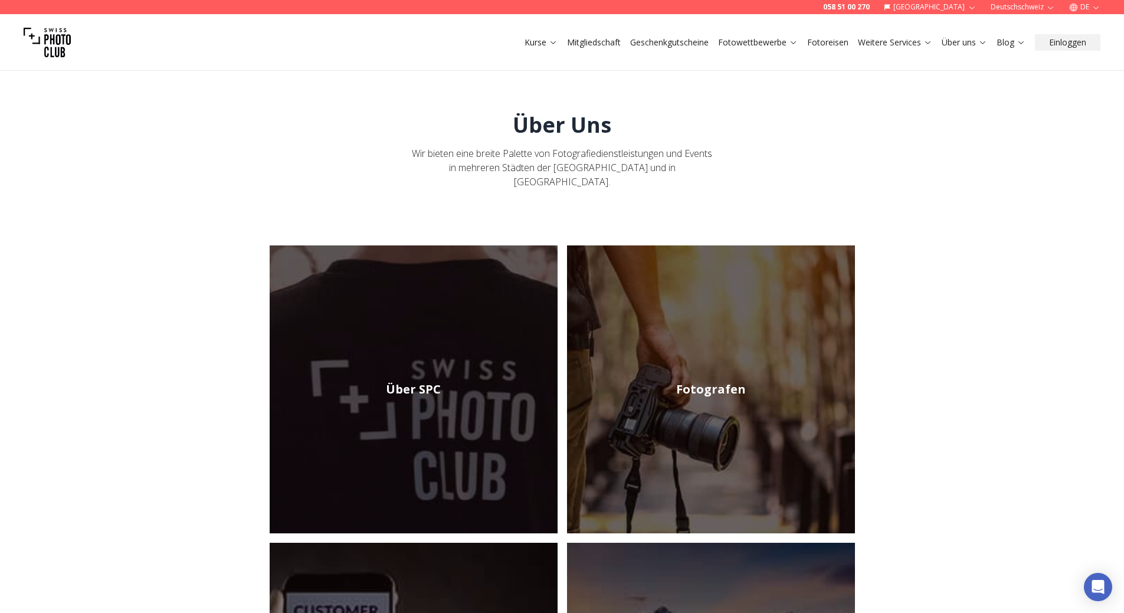
click at [655, 365] on img at bounding box center [711, 389] width 288 height 288
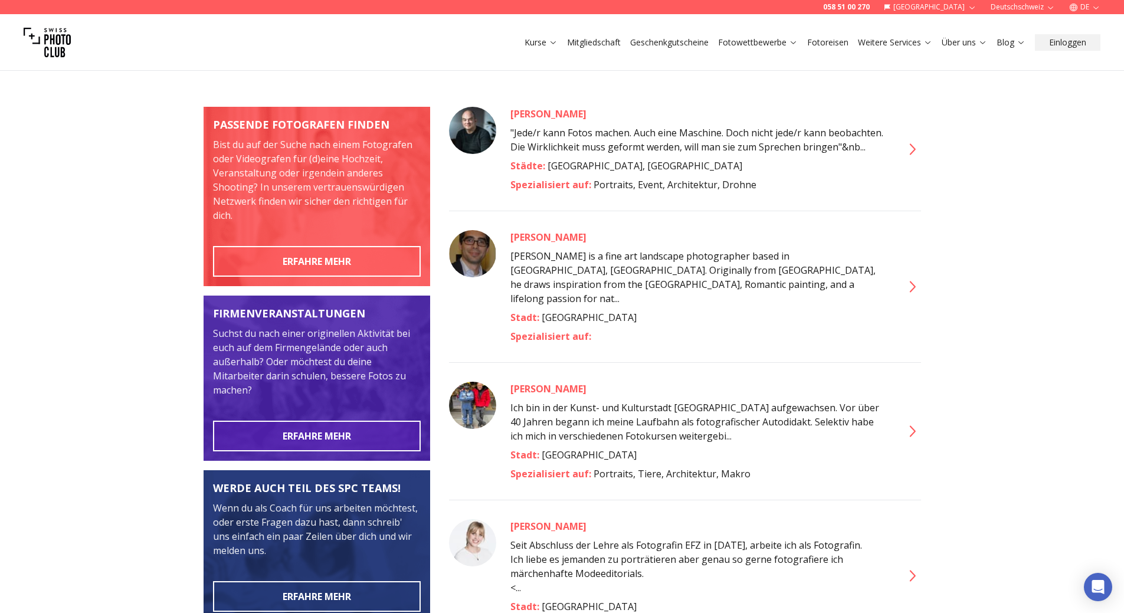
scroll to position [118, 0]
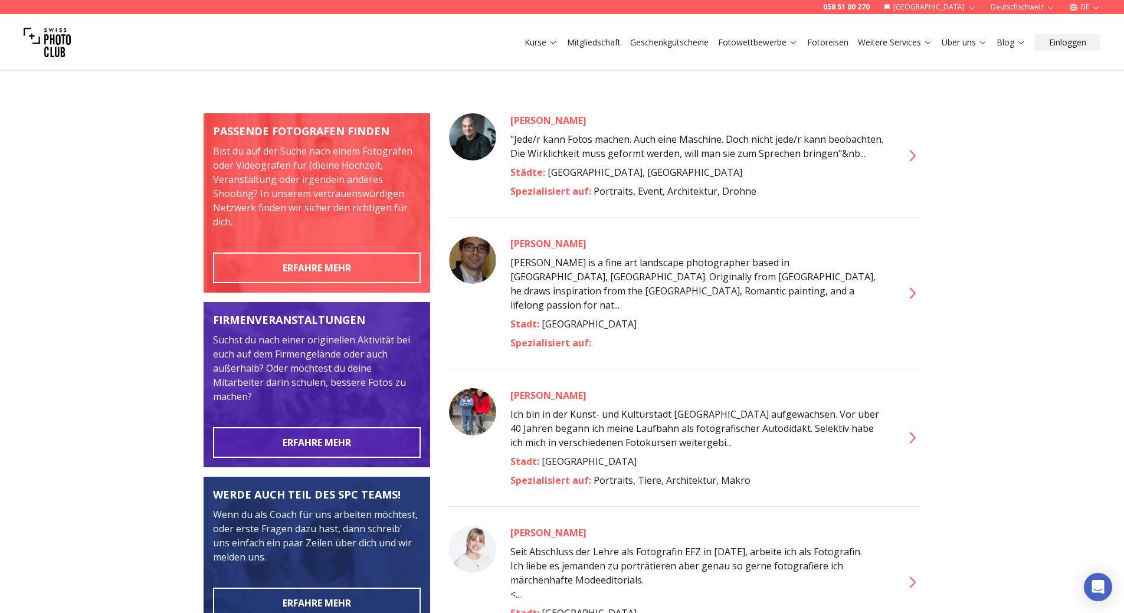
click at [521, 248] on div "[PERSON_NAME]" at bounding box center [699, 244] width 378 height 14
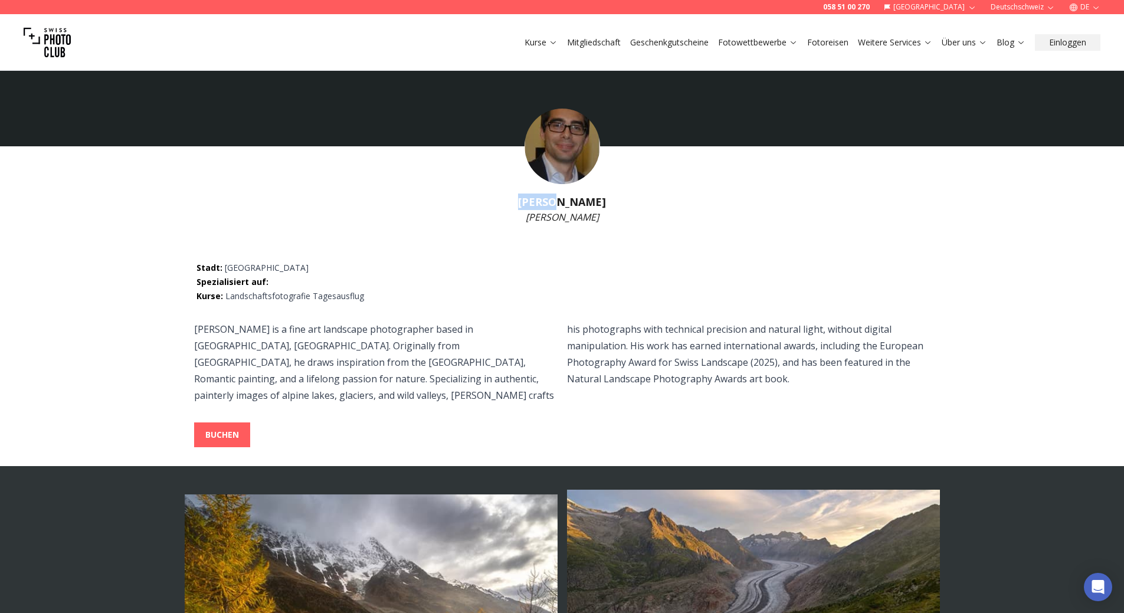
drag, startPoint x: 532, startPoint y: 195, endPoint x: 515, endPoint y: 195, distance: 16.5
click at [515, 195] on h1 "[PERSON_NAME]" at bounding box center [562, 202] width 1124 height 17
click at [687, 211] on p "[PERSON_NAME]" at bounding box center [562, 217] width 1124 height 14
drag, startPoint x: 621, startPoint y: 194, endPoint x: 504, endPoint y: 199, distance: 117.5
click at [504, 199] on h1 "[PERSON_NAME]" at bounding box center [562, 202] width 1124 height 17
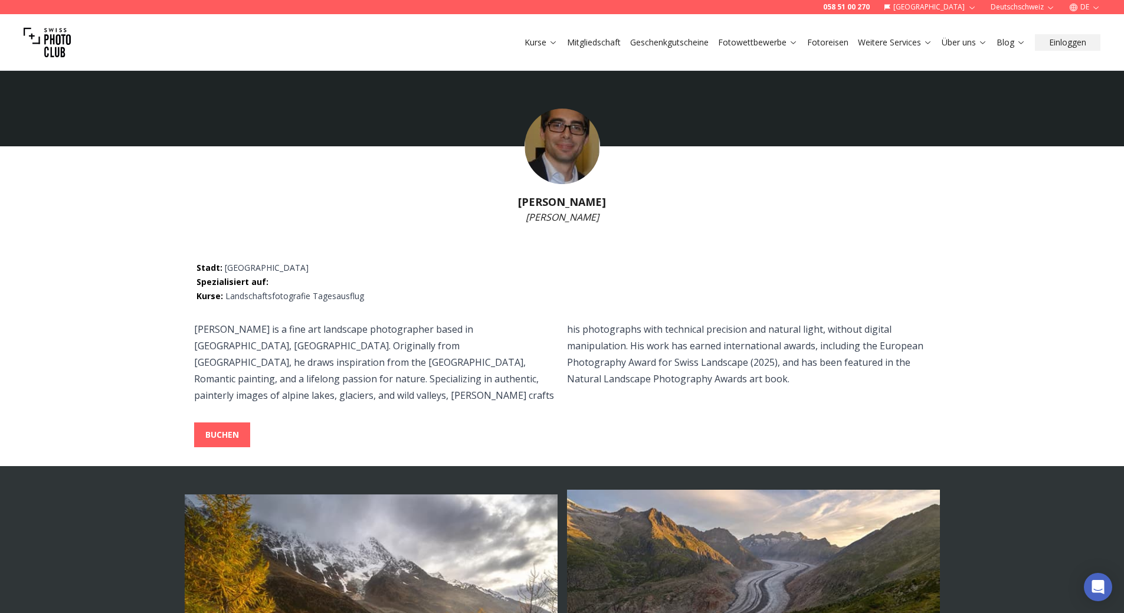
copy h1 "[PERSON_NAME]"
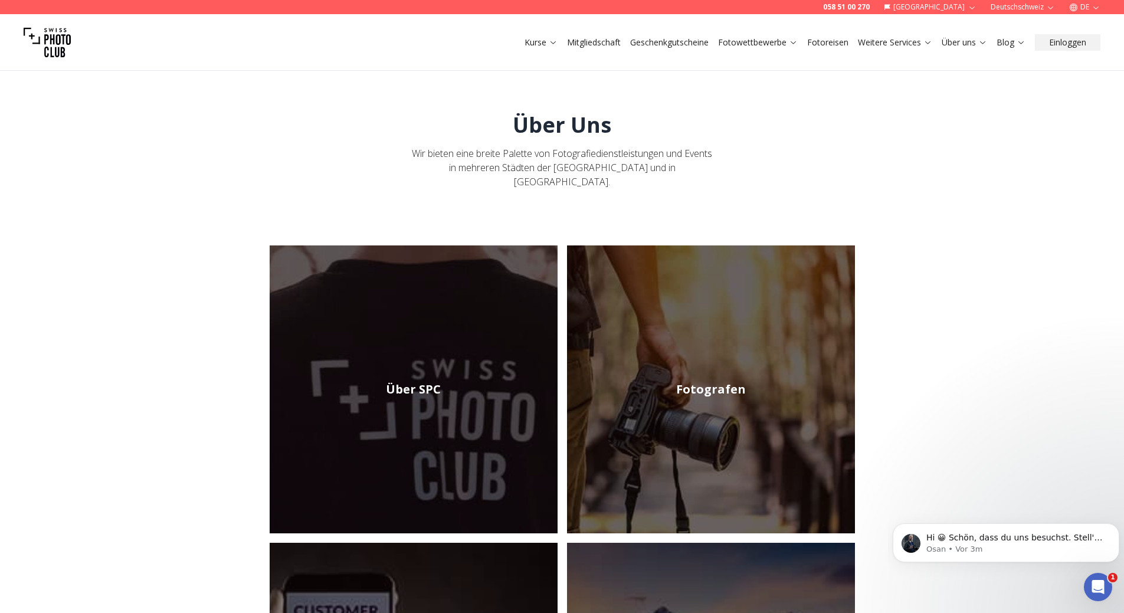
scroll to position [295, 0]
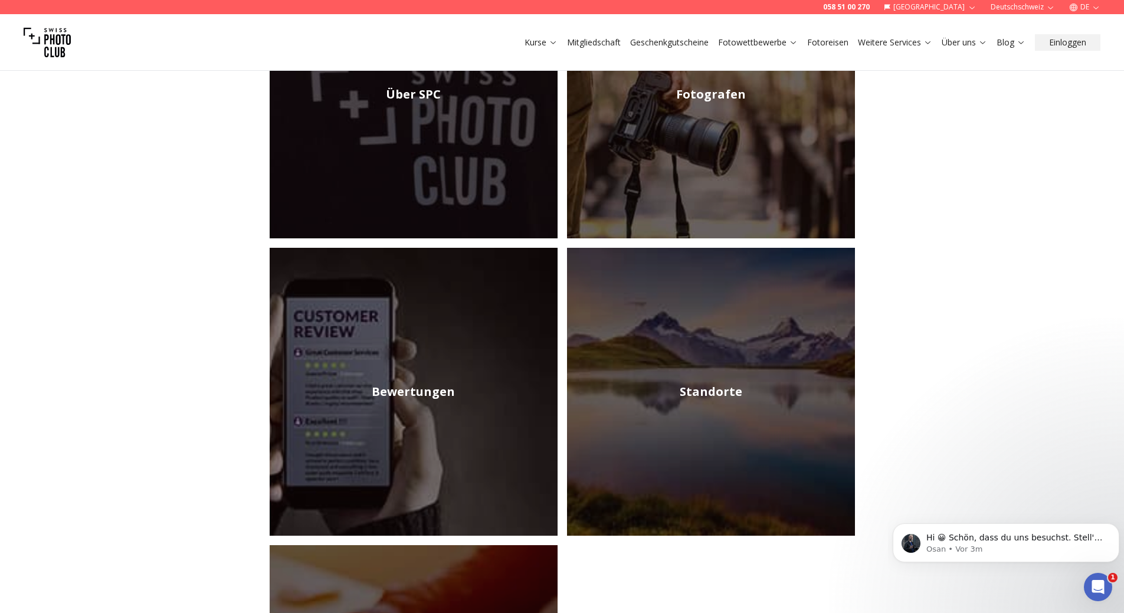
click at [717, 383] on h2 "Standorte" at bounding box center [711, 391] width 63 height 17
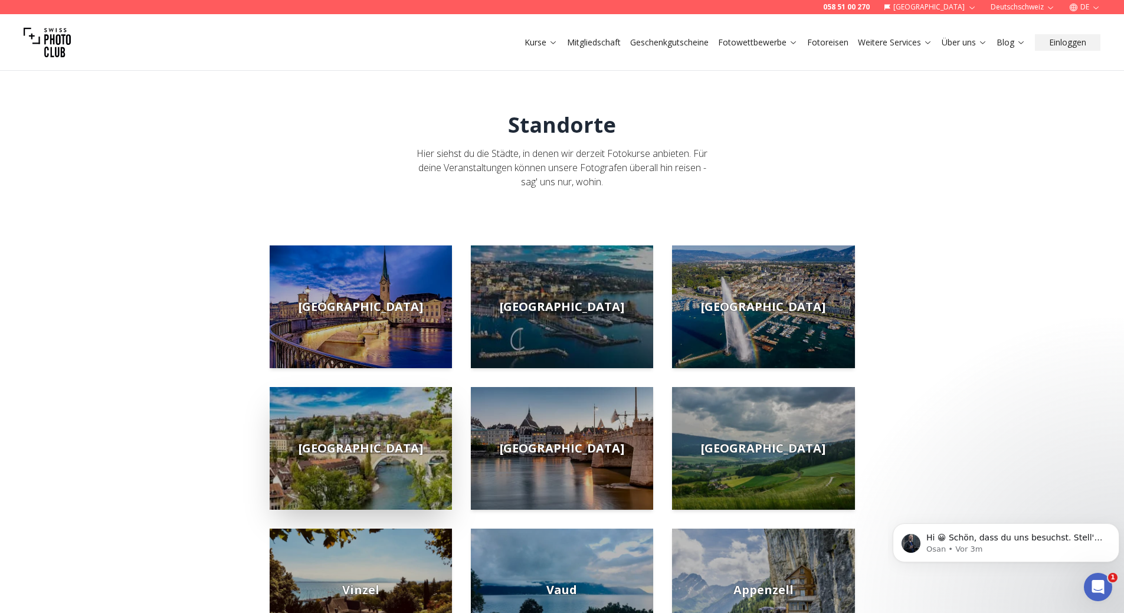
click at [347, 441] on span "[GEOGRAPHIC_DATA]" at bounding box center [361, 448] width 124 height 17
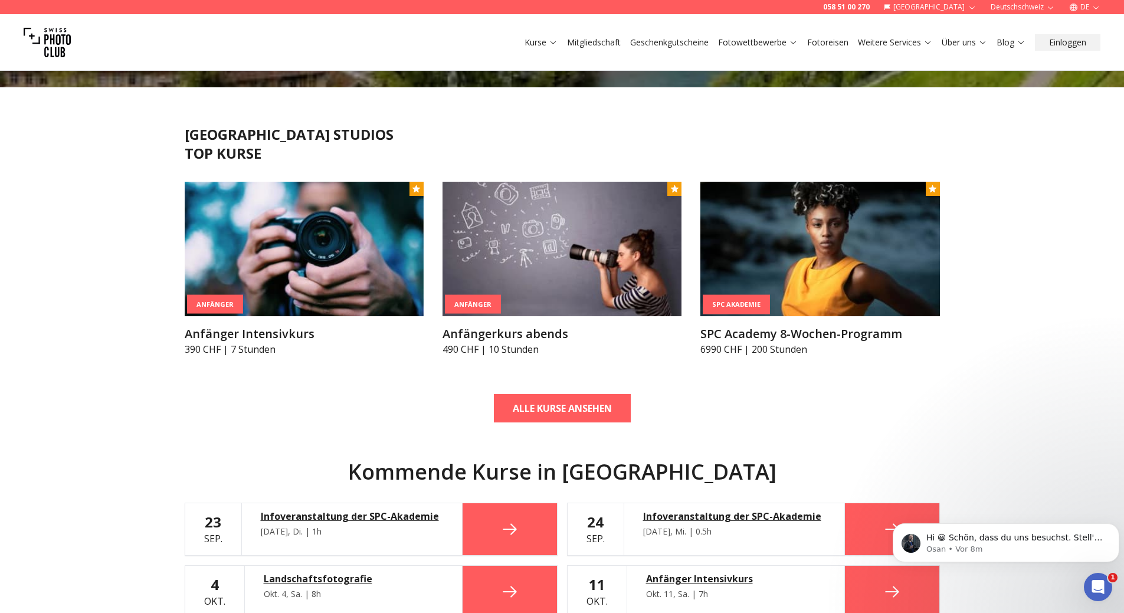
scroll to position [590, 0]
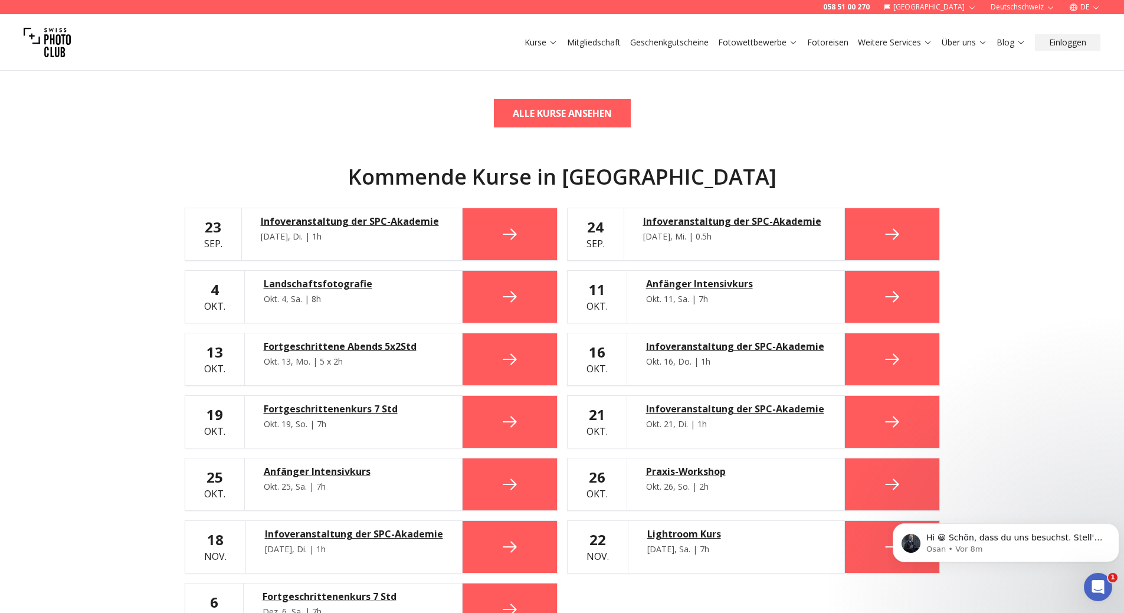
click at [900, 294] on icon at bounding box center [892, 296] width 19 height 19
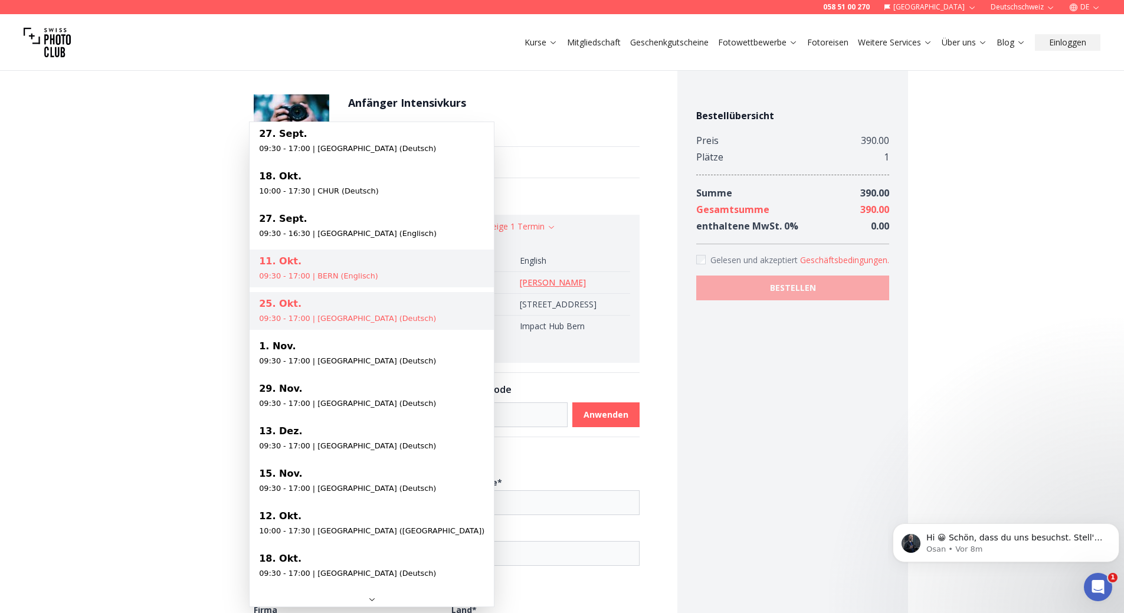
select select "**********"
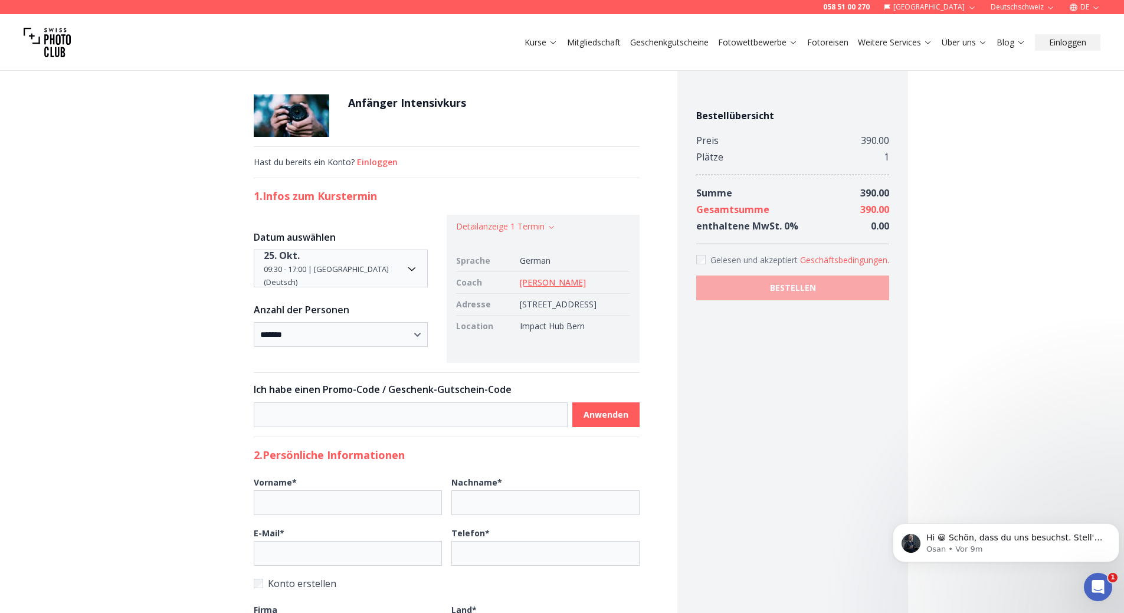
click at [521, 285] on link "[PERSON_NAME]" at bounding box center [553, 282] width 66 height 11
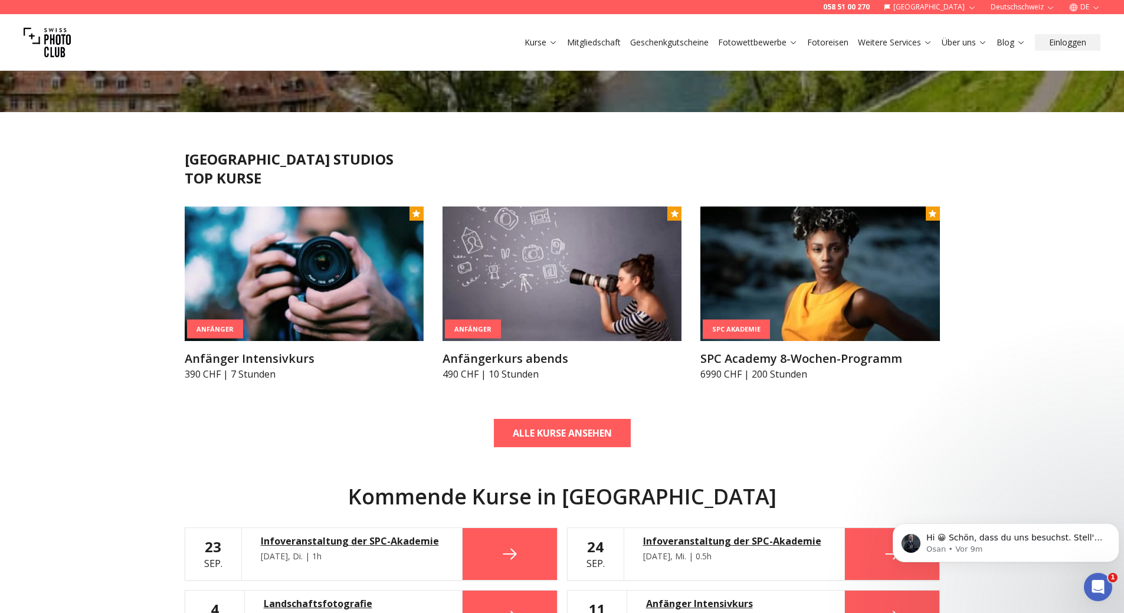
scroll to position [295, 0]
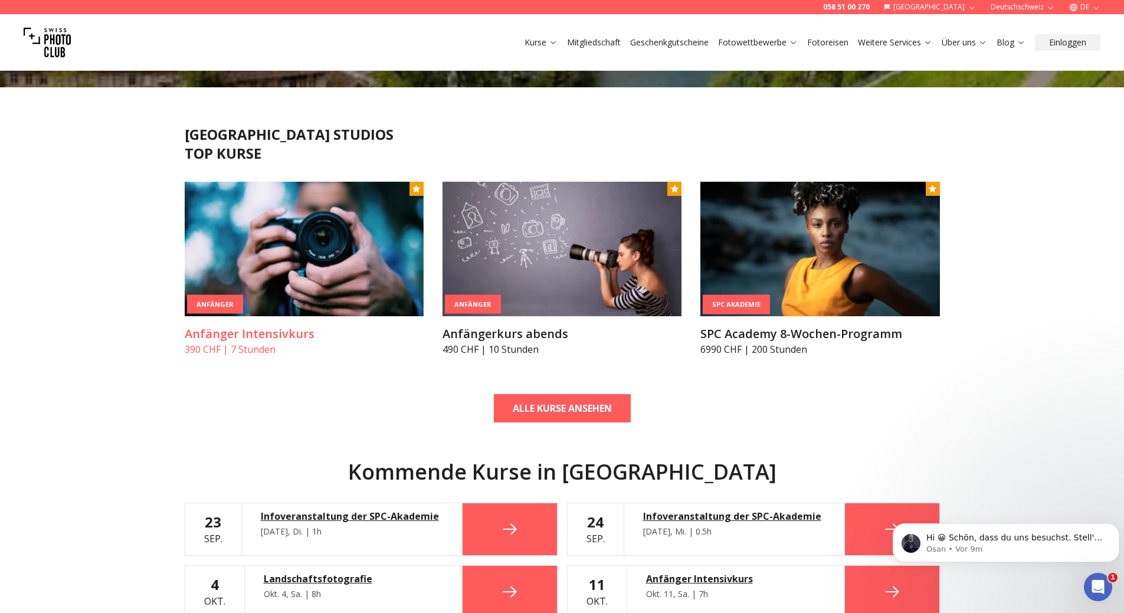
click at [216, 290] on img at bounding box center [304, 249] width 239 height 135
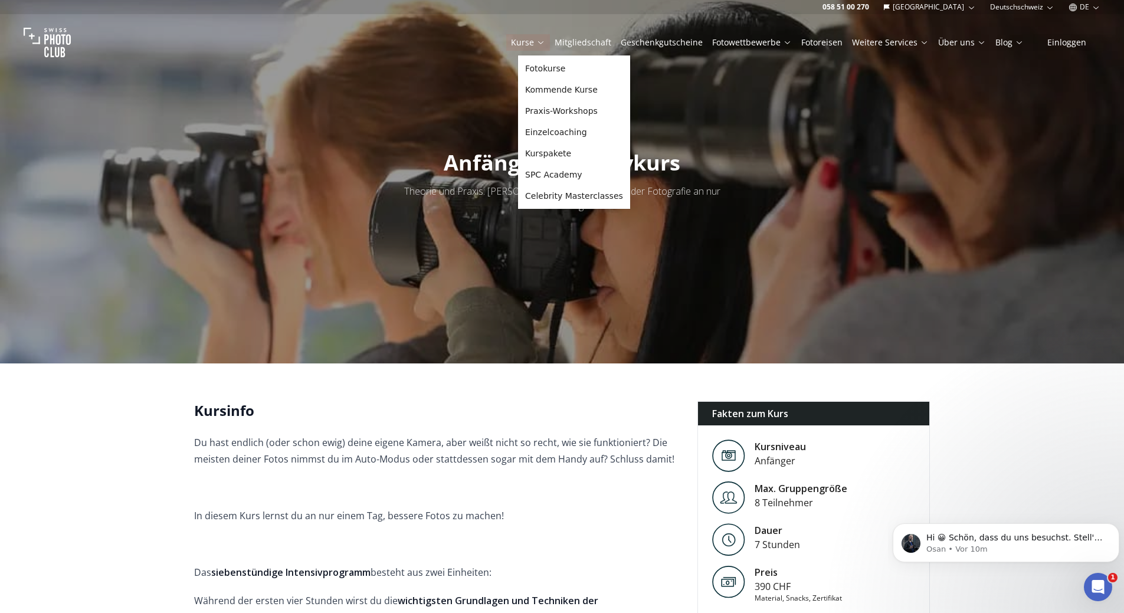
click at [530, 40] on link "Kurse" at bounding box center [528, 43] width 34 height 12
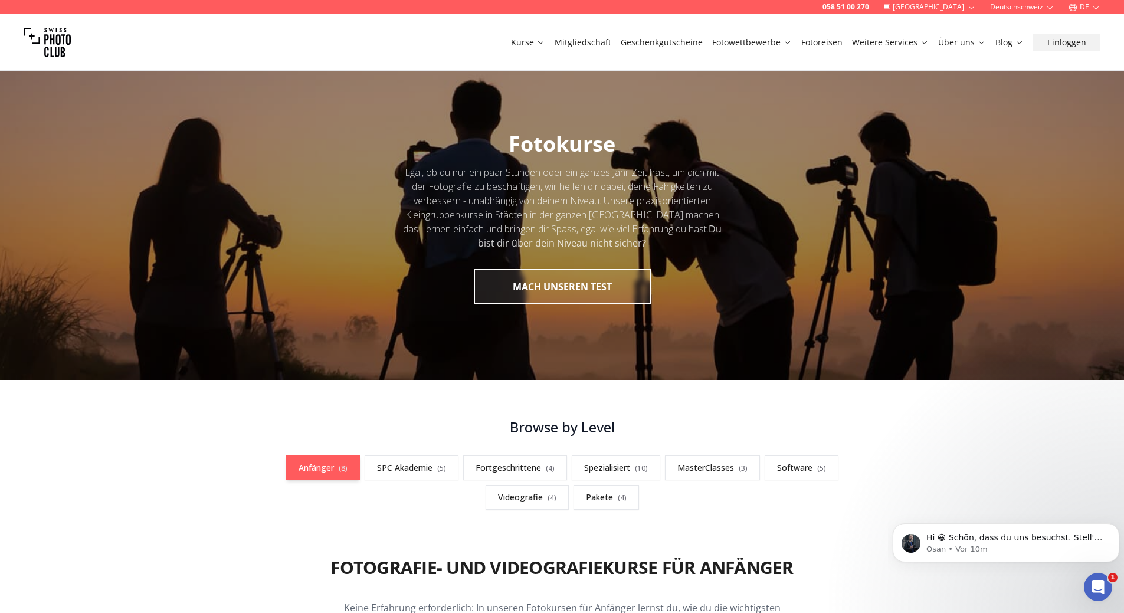
click at [310, 467] on link "Anfänger ( 8 )" at bounding box center [323, 467] width 74 height 25
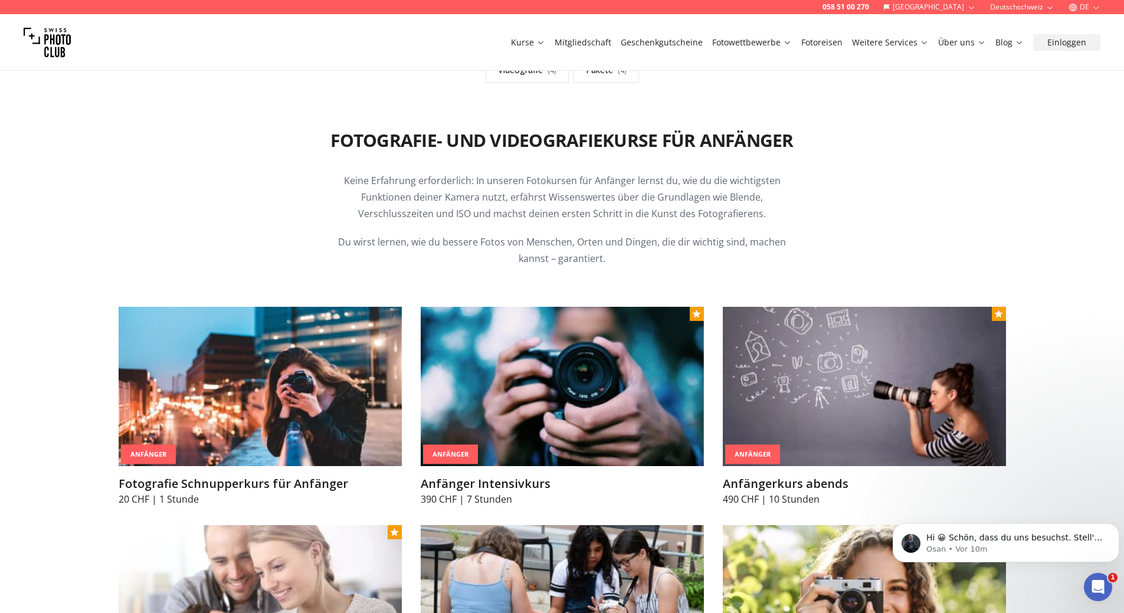
scroll to position [472, 0]
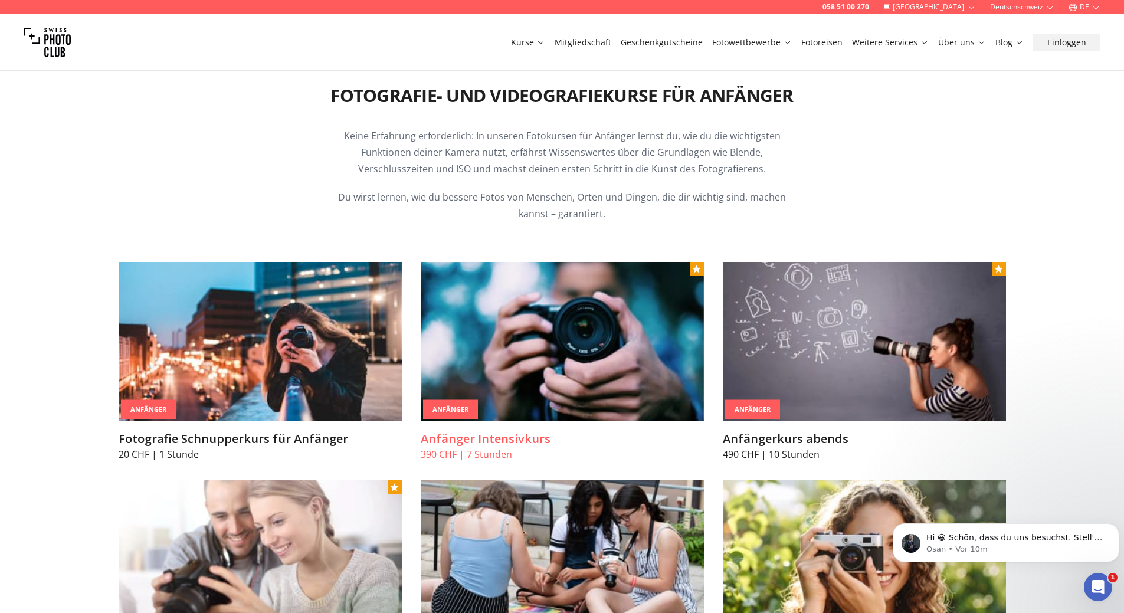
click at [487, 446] on h3 "Anfänger Intensivkurs" at bounding box center [562, 439] width 283 height 17
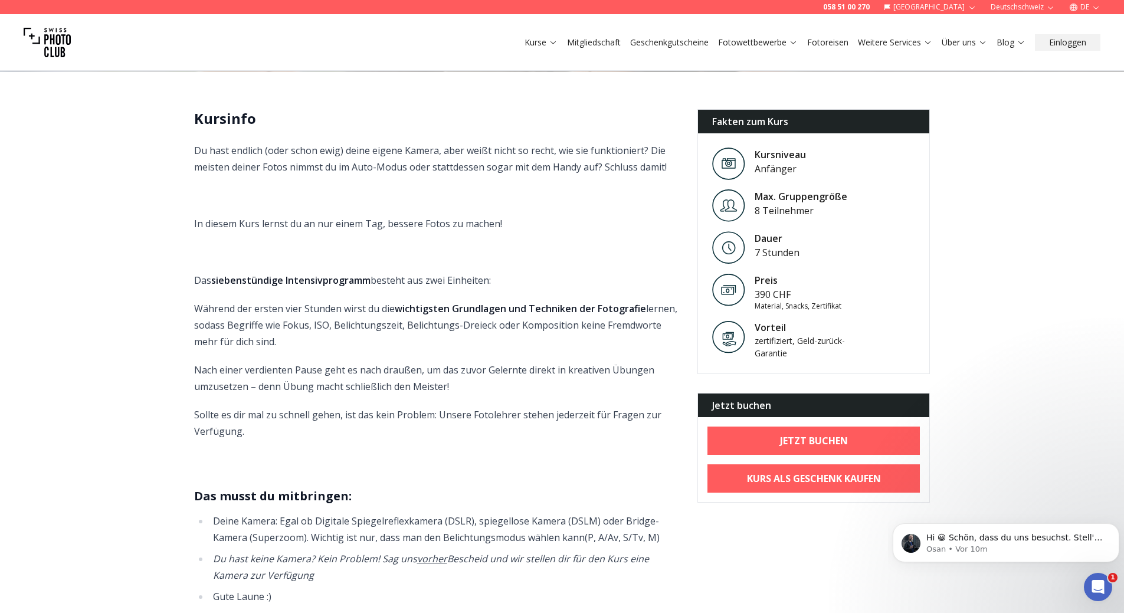
scroll to position [295, 0]
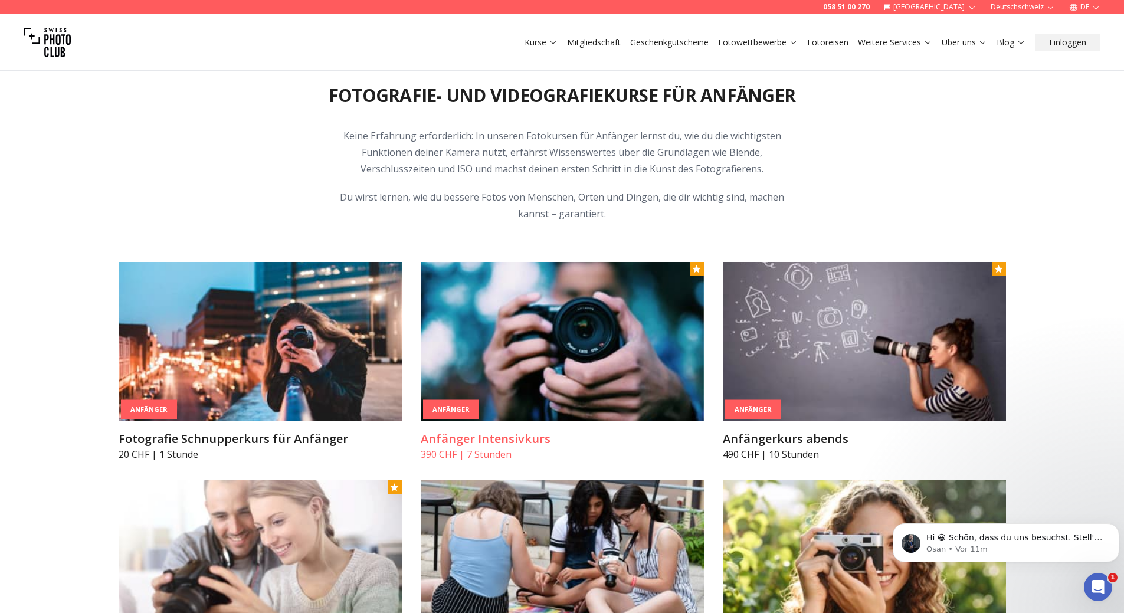
scroll to position [708, 0]
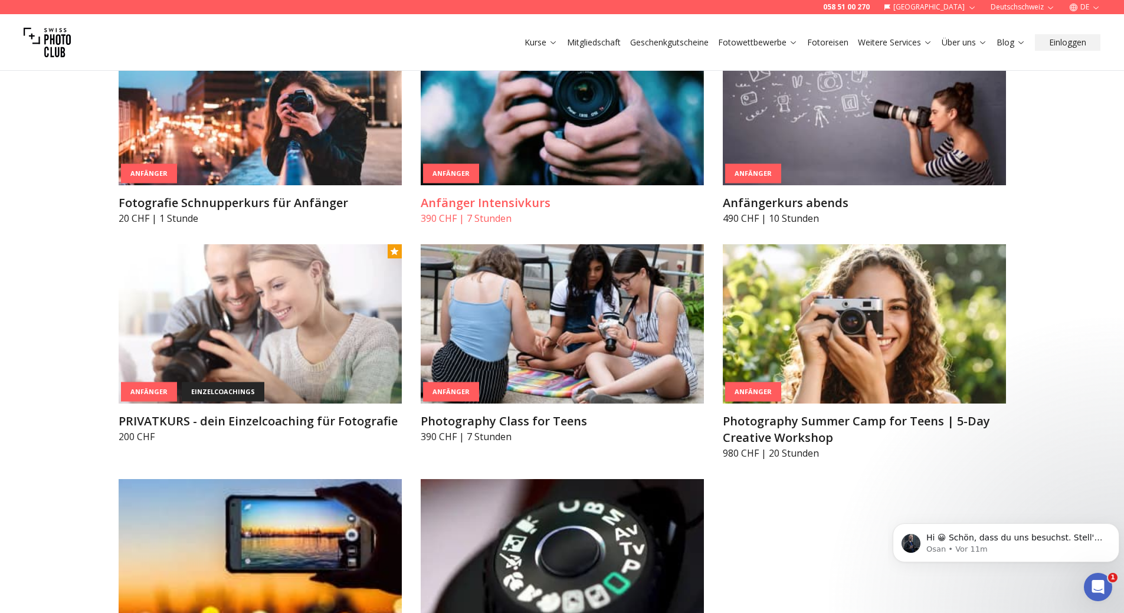
click at [501, 202] on h3 "Anfänger Intensivkurs" at bounding box center [562, 203] width 283 height 17
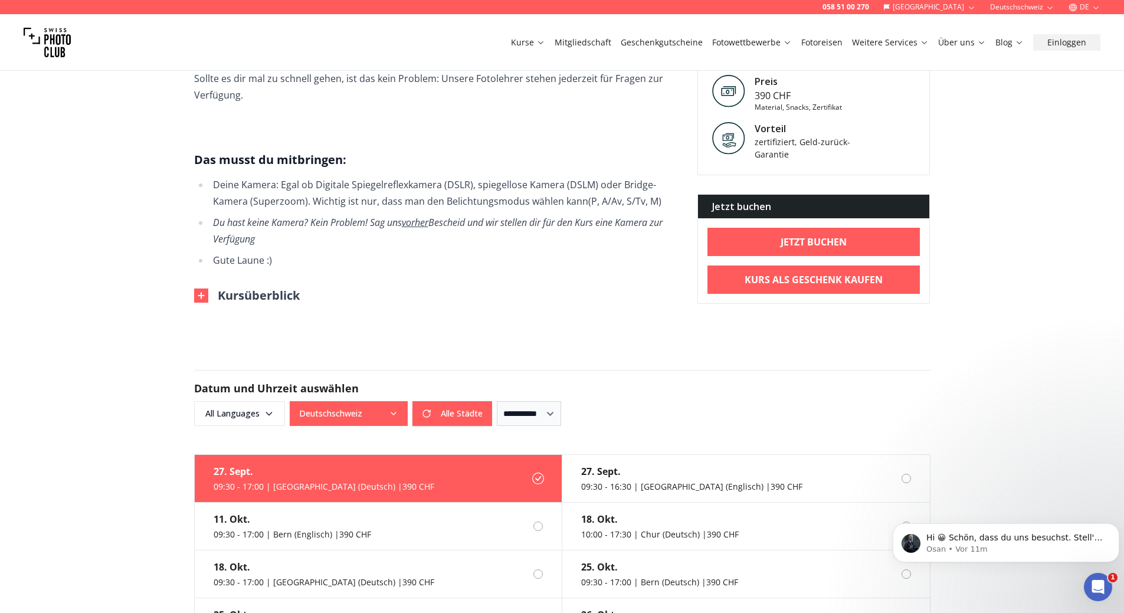
scroll to position [649, 0]
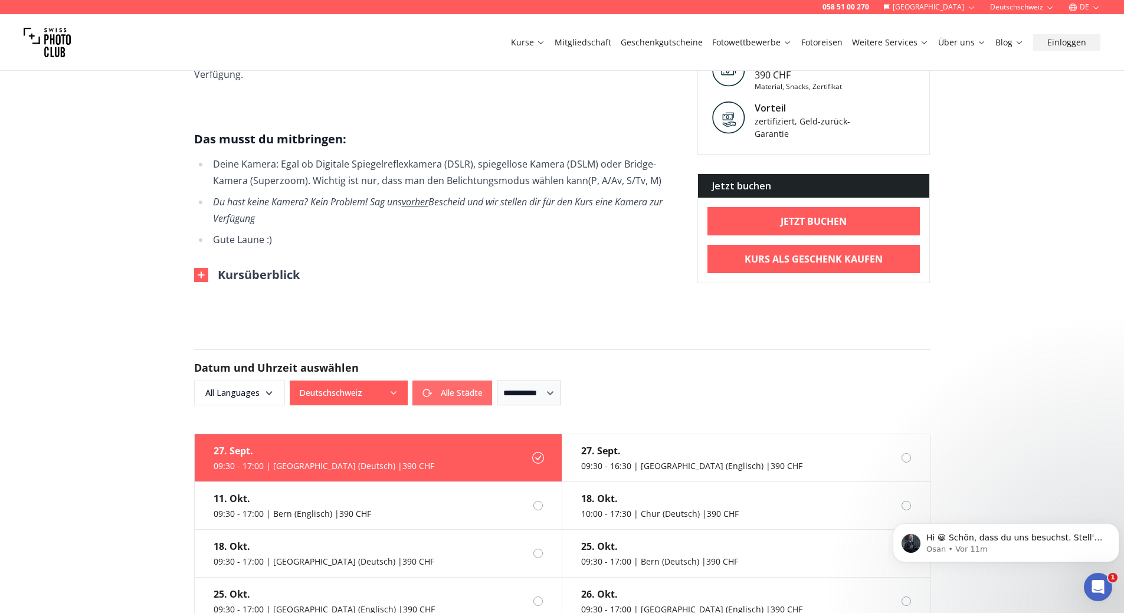
click at [467, 381] on button "Alle Städte" at bounding box center [452, 393] width 80 height 25
click at [467, 381] on div "Alle Städte Alle Städte" at bounding box center [391, 393] width 202 height 25
click at [427, 382] on div "Alle Städte Alle Städte" at bounding box center [391, 393] width 202 height 25
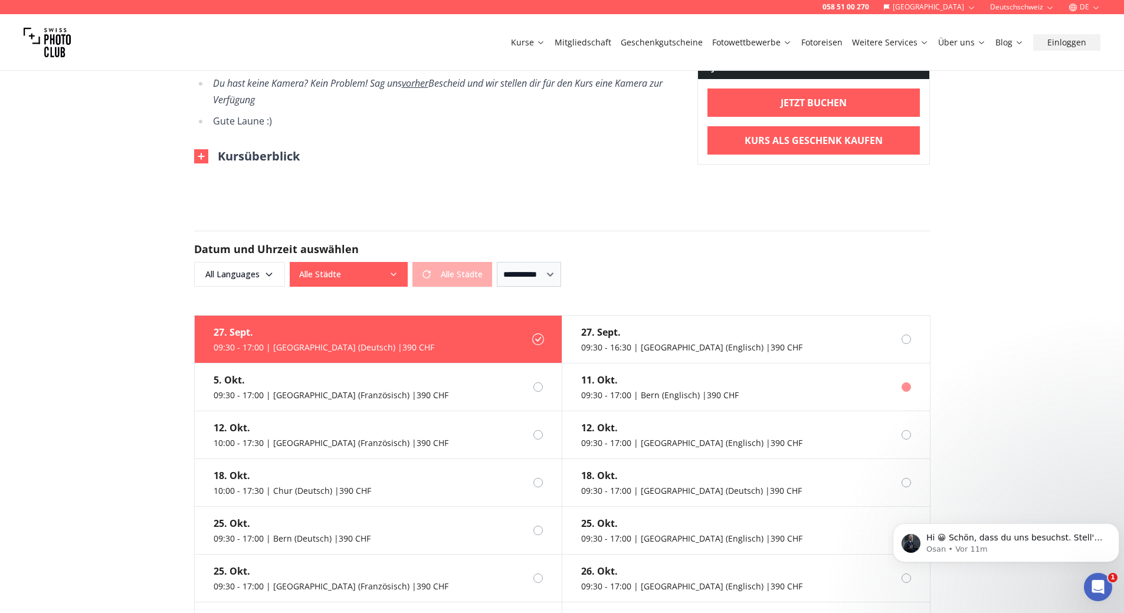
scroll to position [826, 0]
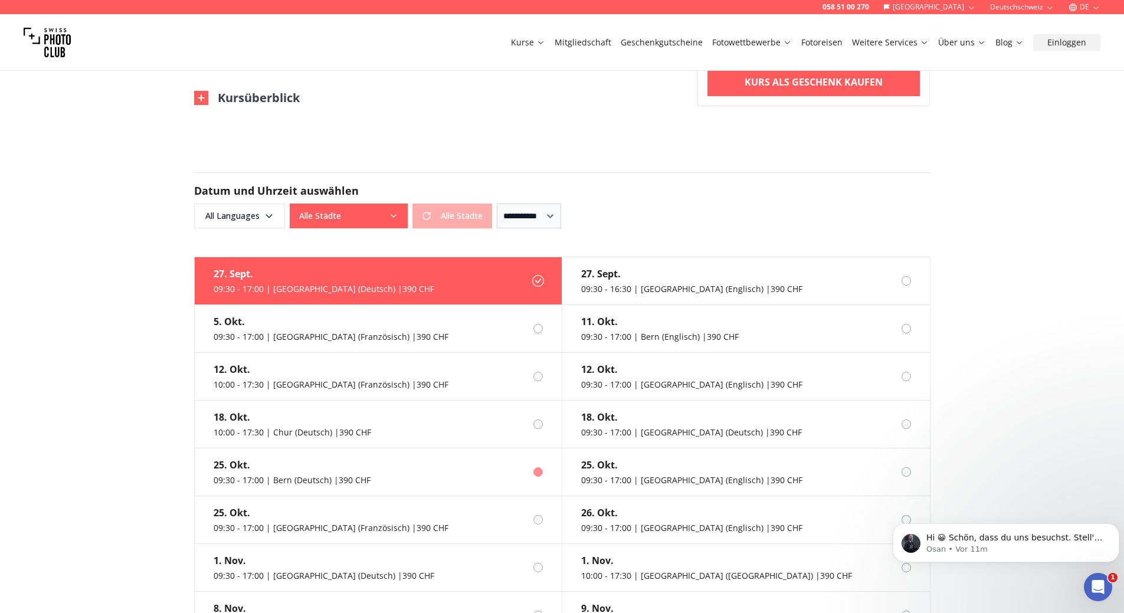
click at [227, 458] on div "25. Okt." at bounding box center [292, 465] width 157 height 14
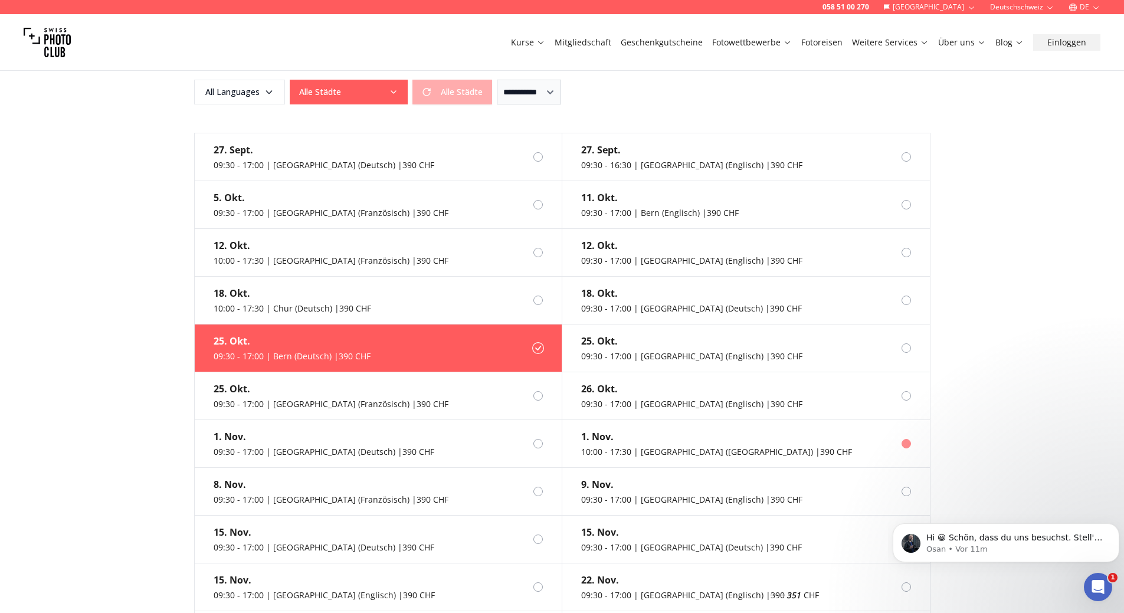
scroll to position [944, 0]
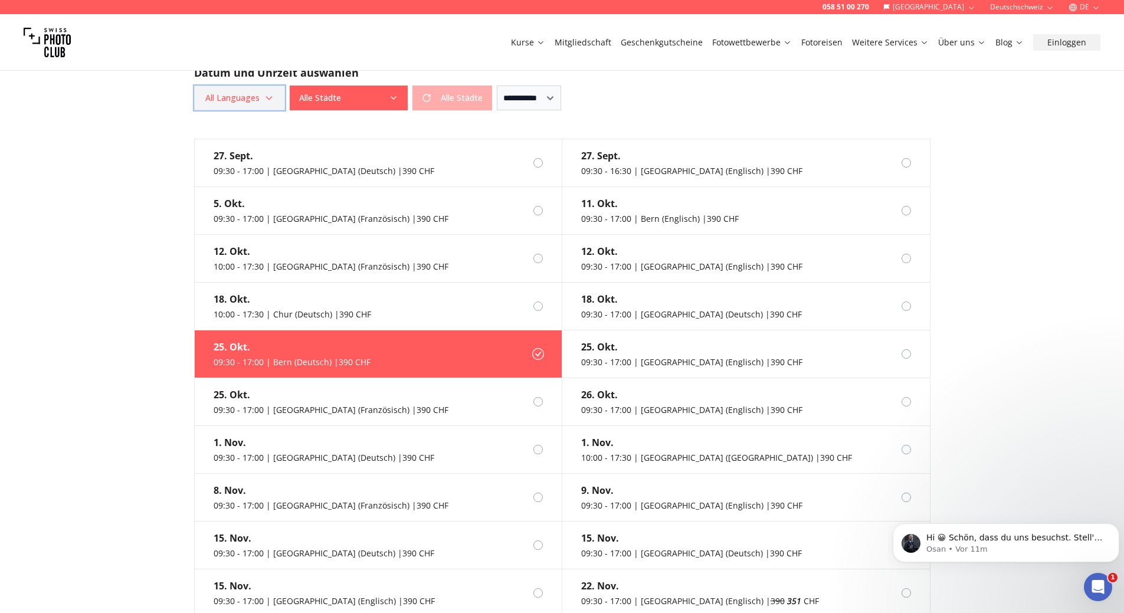
click at [270, 97] on icon "button" at bounding box center [268, 98] width 5 height 3
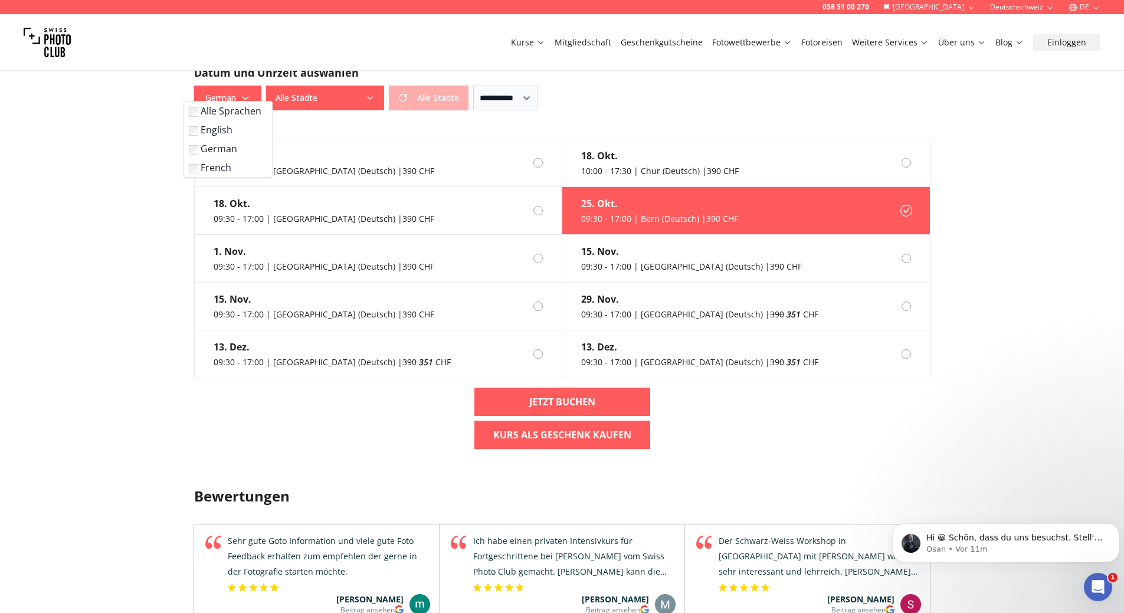
click at [0, 415] on div "058 51 00 270 Schweiz Deutschschweiz DE Kurse Mitgliedschaft Geschenkgutscheine…" at bounding box center [562, 264] width 1124 height 2416
click at [694, 213] on div "09:30 - 17:00 | Bern (Deutsch) | 390 CHF" at bounding box center [659, 219] width 157 height 12
click at [595, 196] on div "25. Okt." at bounding box center [659, 203] width 157 height 14
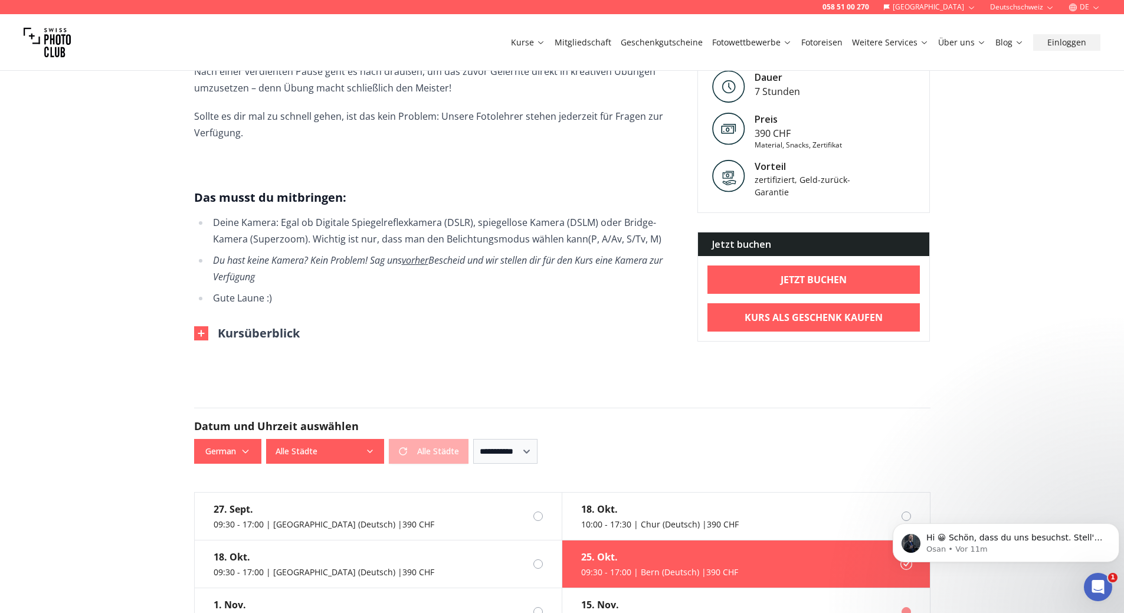
scroll to position [590, 0]
click at [201, 327] on img at bounding box center [201, 334] width 14 height 14
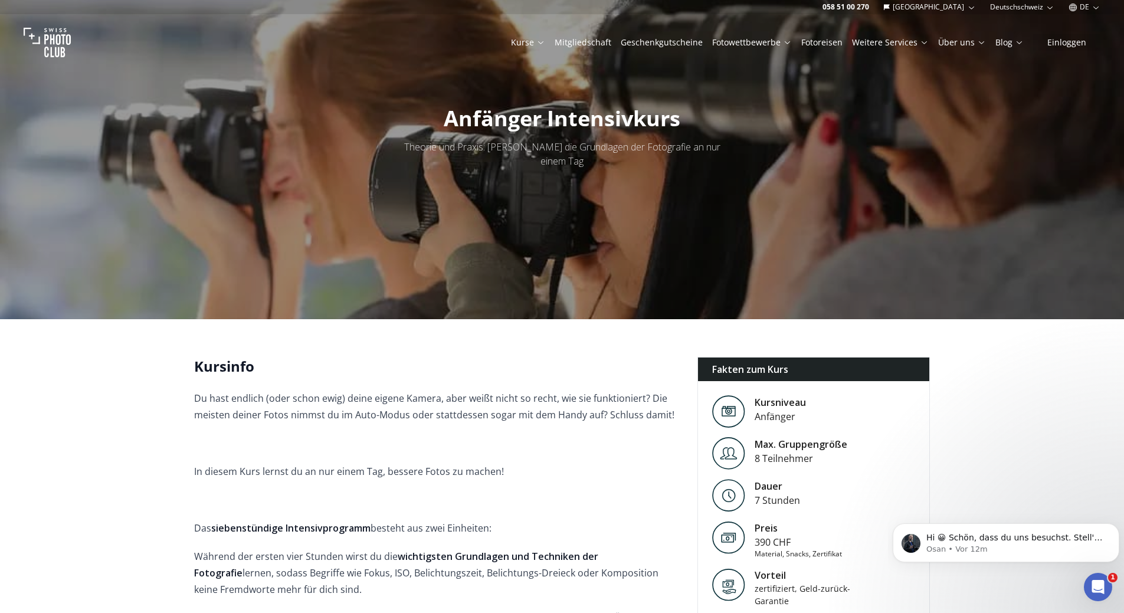
scroll to position [0, 0]
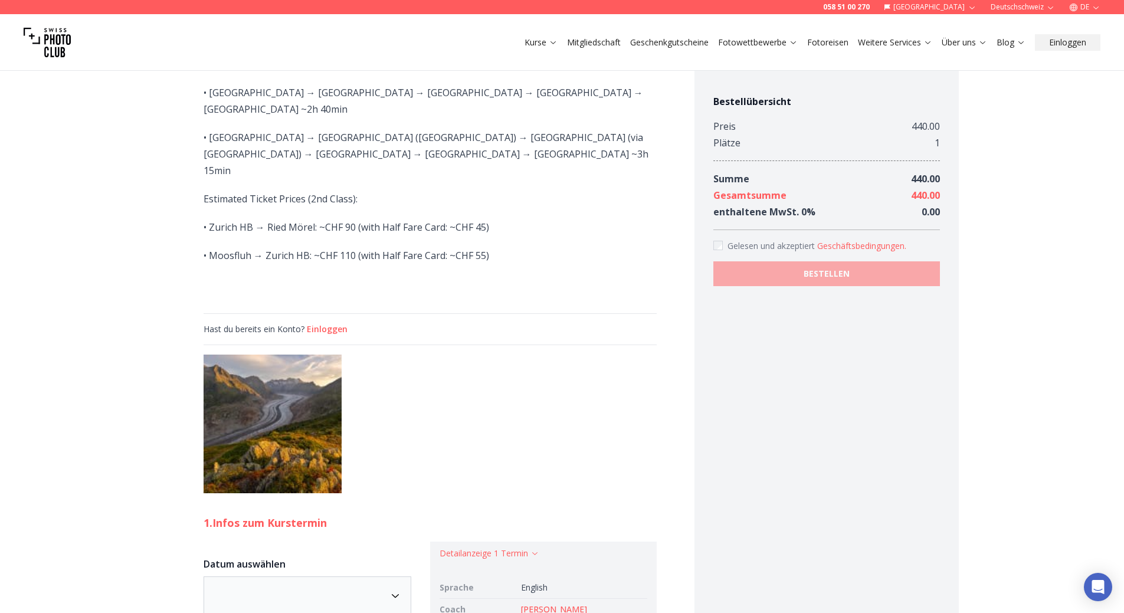
scroll to position [1534, 0]
